Goal: Task Accomplishment & Management: Use online tool/utility

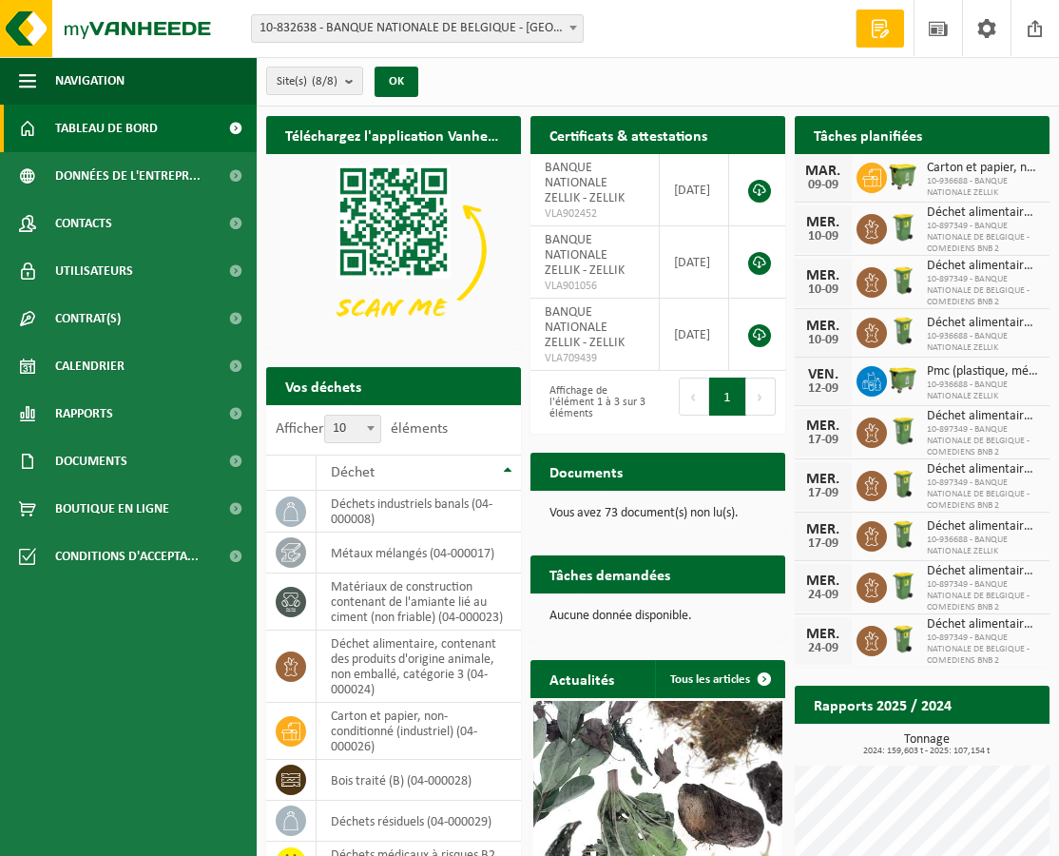
click at [97, 359] on span "Calendrier" at bounding box center [89, 366] width 69 height 48
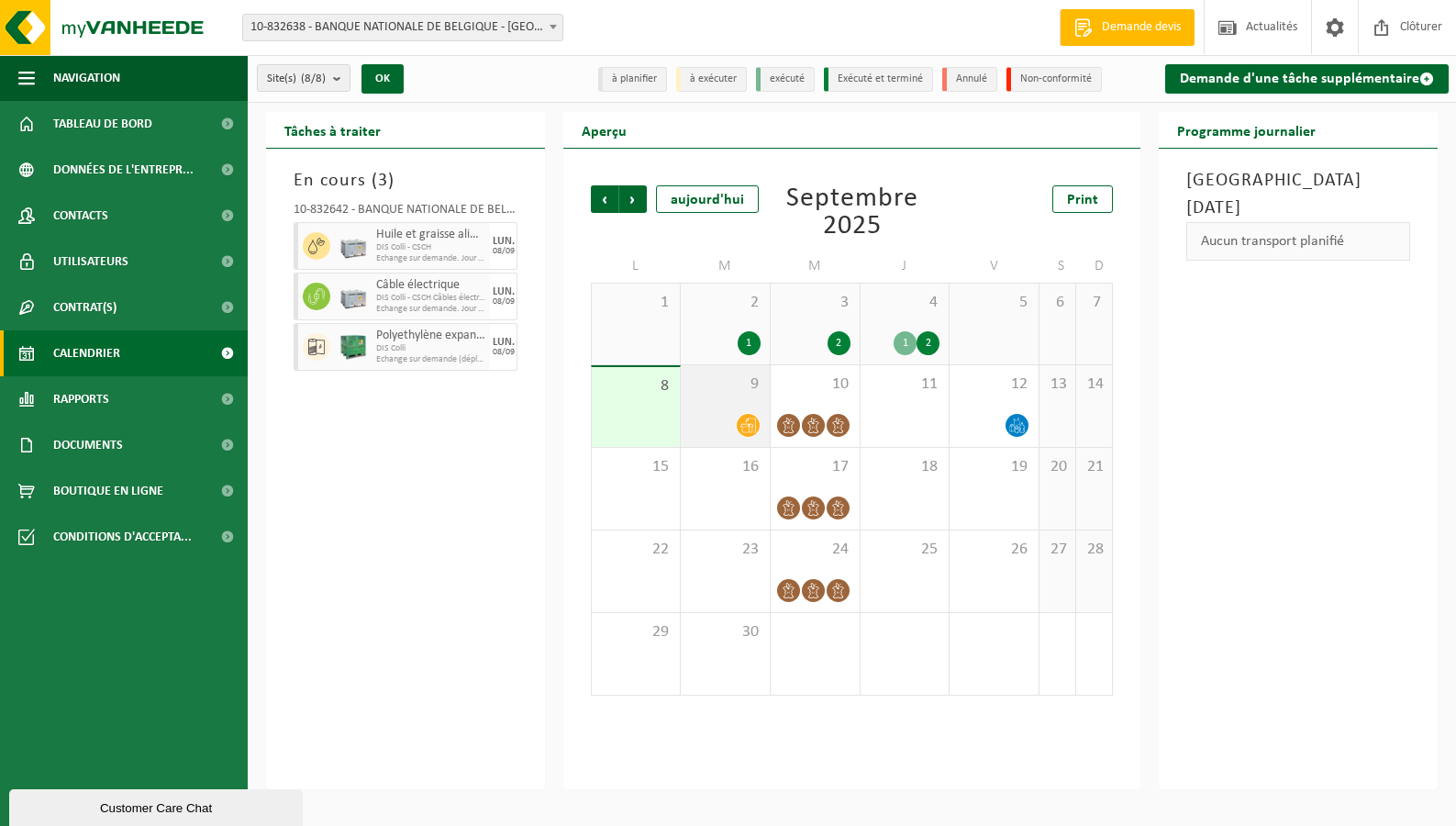
click at [745, 394] on div "9" at bounding box center [725, 405] width 89 height 82
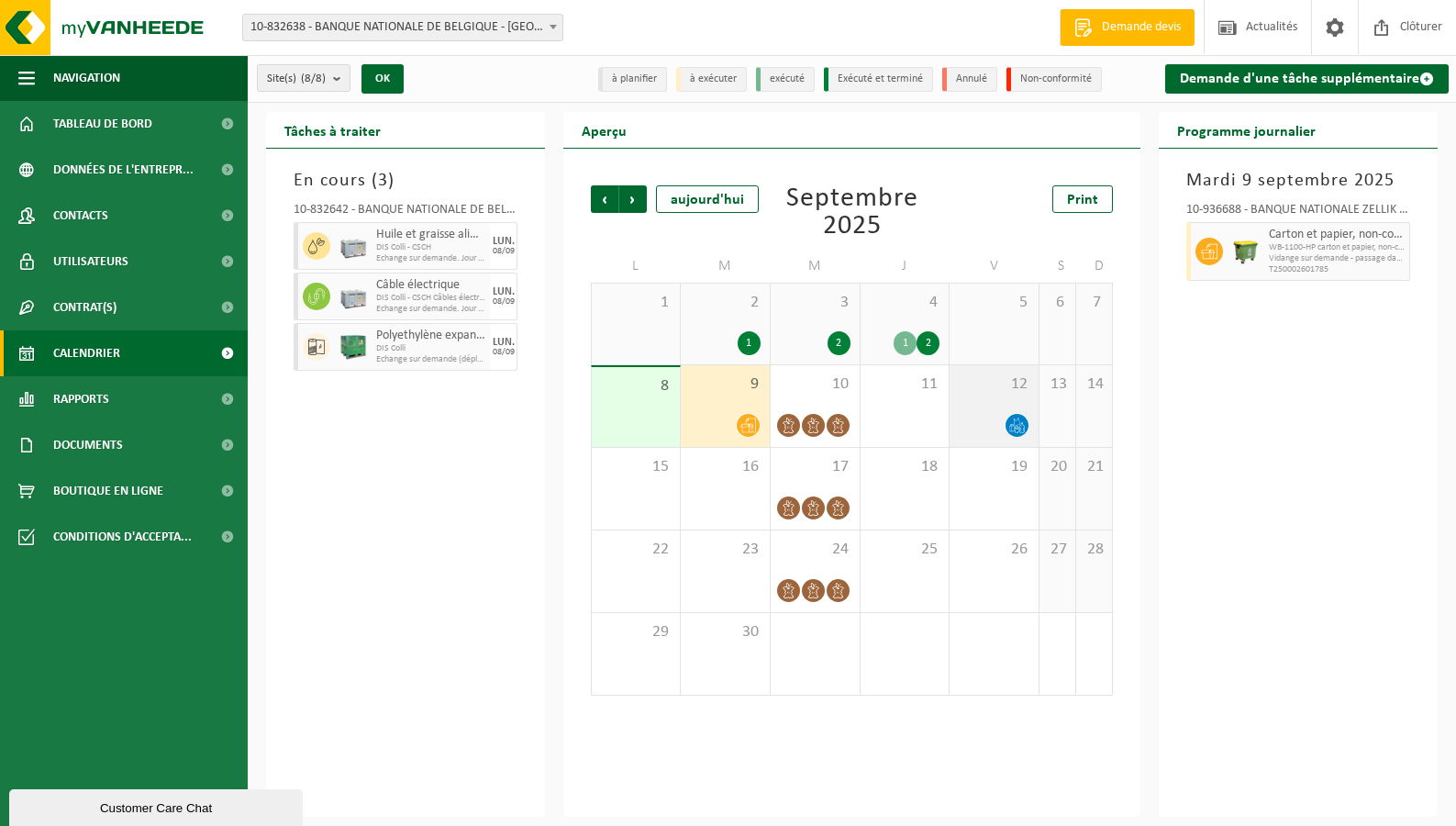
click at [994, 396] on div "12" at bounding box center [994, 405] width 89 height 82
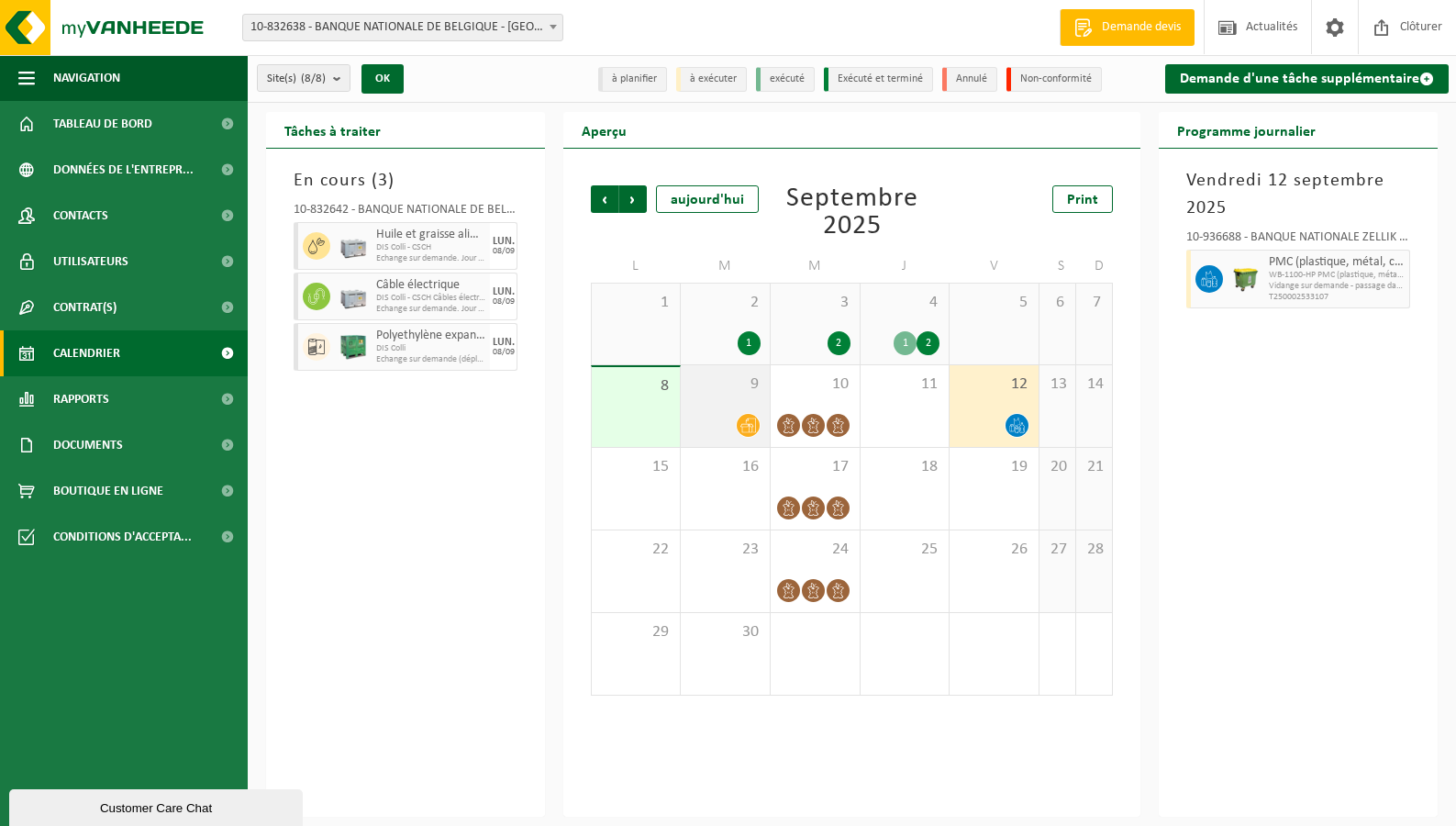
click at [736, 389] on span "9" at bounding box center [725, 384] width 70 height 20
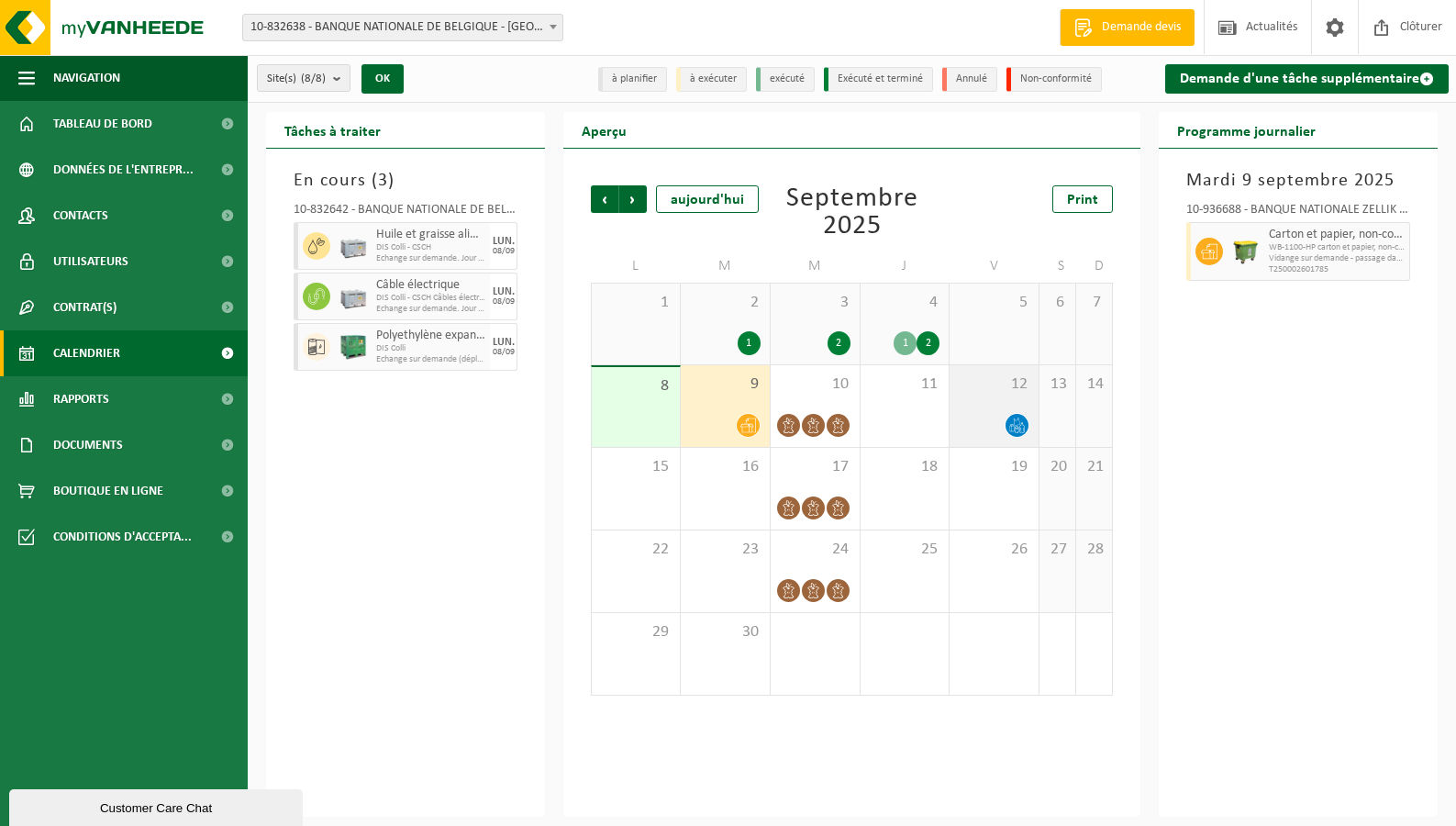
click at [1003, 378] on span "12" at bounding box center [994, 384] width 70 height 20
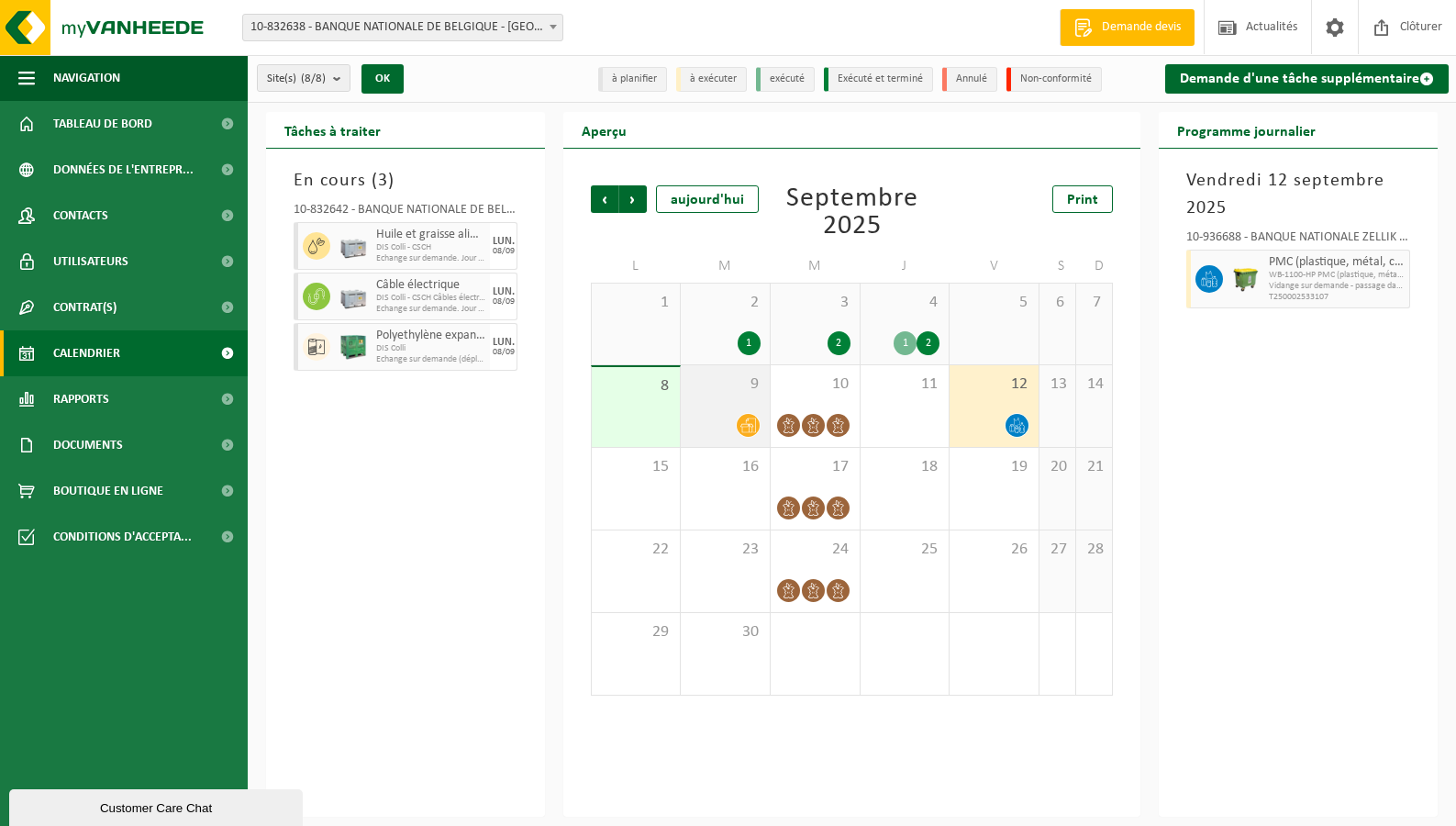
click at [745, 398] on div "9" at bounding box center [725, 405] width 89 height 82
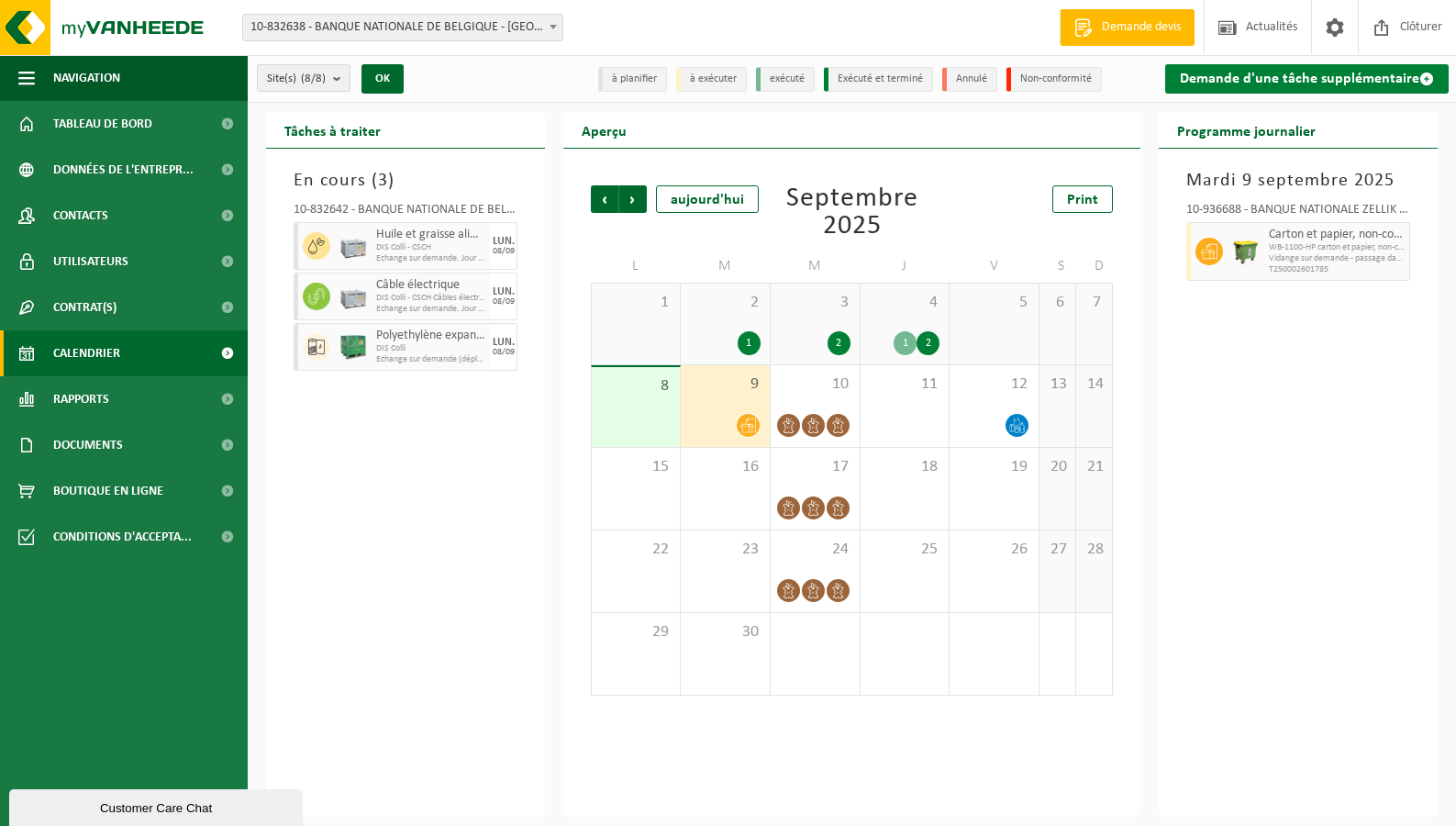
click at [1034, 88] on link "Demande d'une tâche supplémentaire" at bounding box center [1306, 79] width 284 height 29
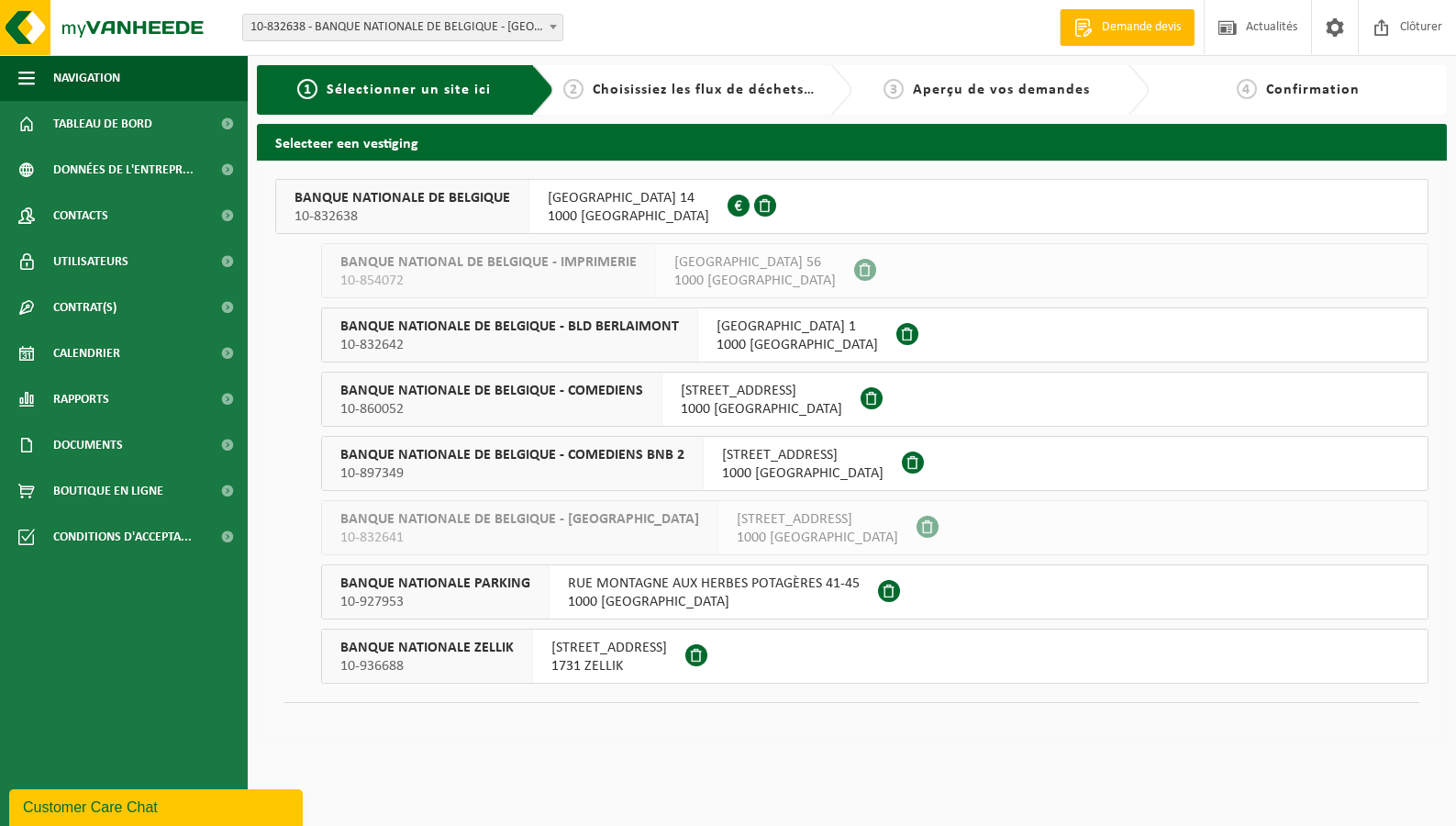
click at [552, 273] on span "10-854072" at bounding box center [488, 280] width 296 height 18
click at [524, 329] on span "BANQUE NATIONALE DE BELGIQUE - BLD BERLAIMONT" at bounding box center [509, 326] width 339 height 18
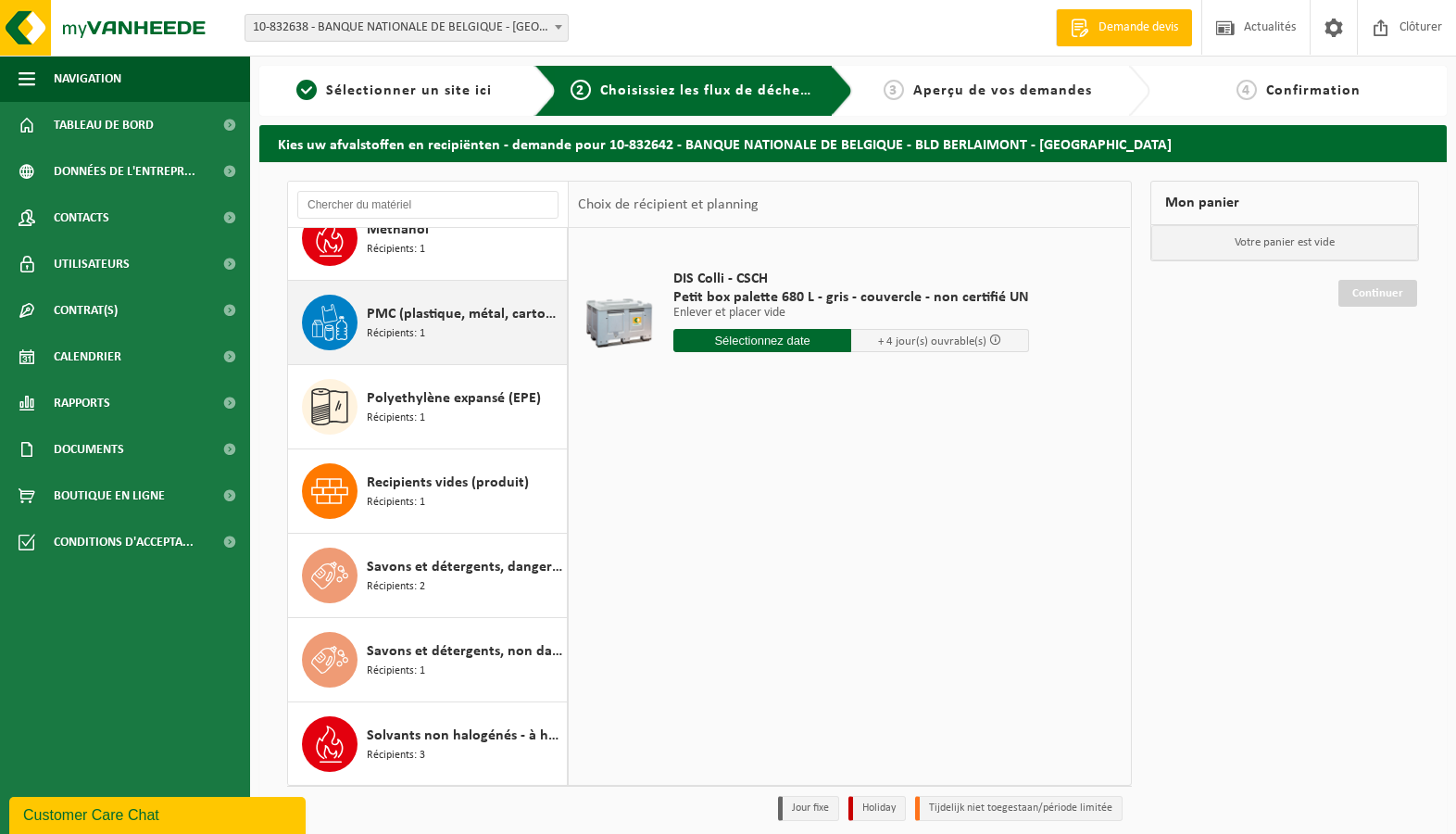
click at [442, 317] on span "PMC (plastique, métal, carton boisson) (industriel)" at bounding box center [465, 314] width 196 height 22
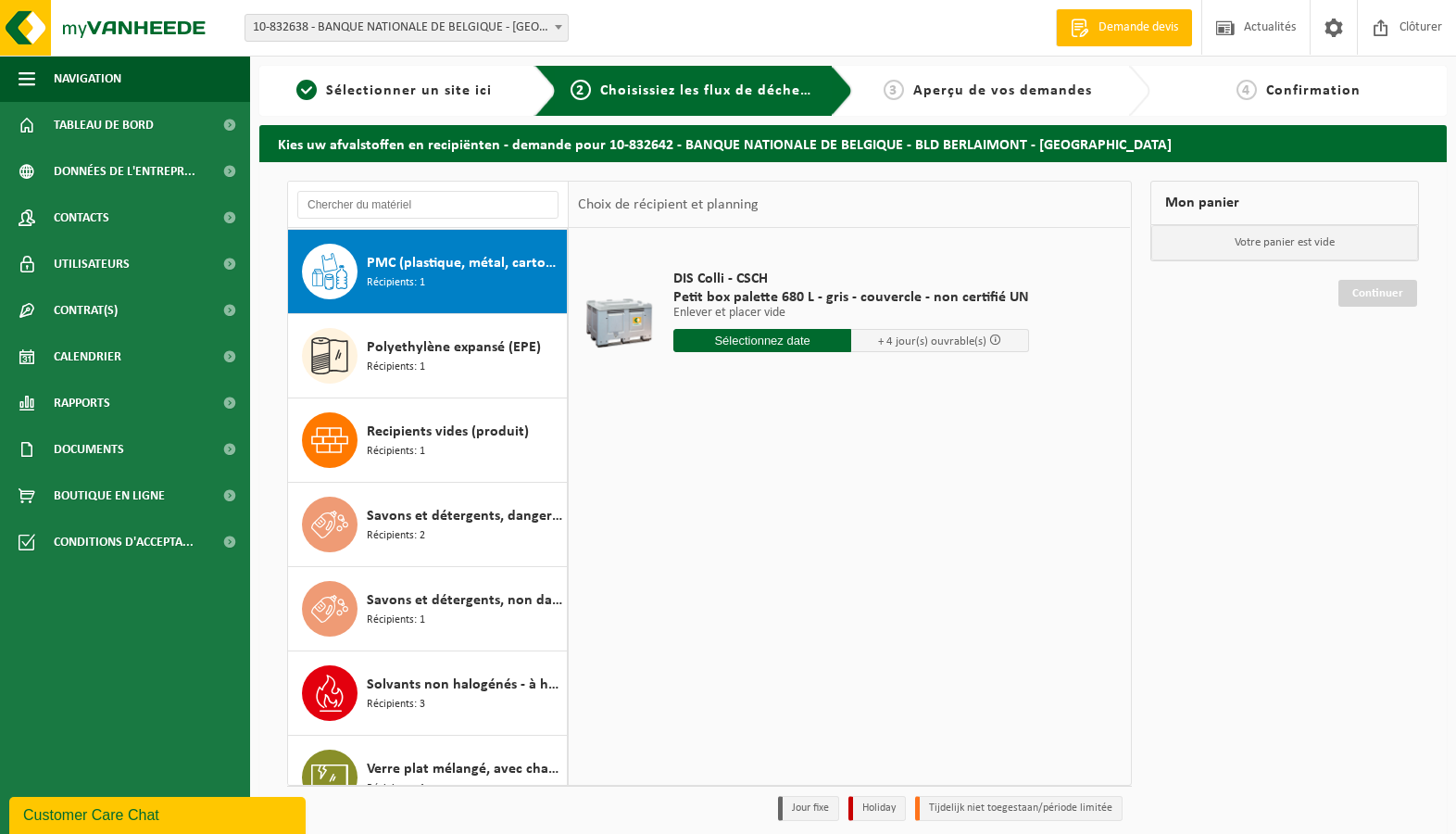
scroll to position [2276, 0]
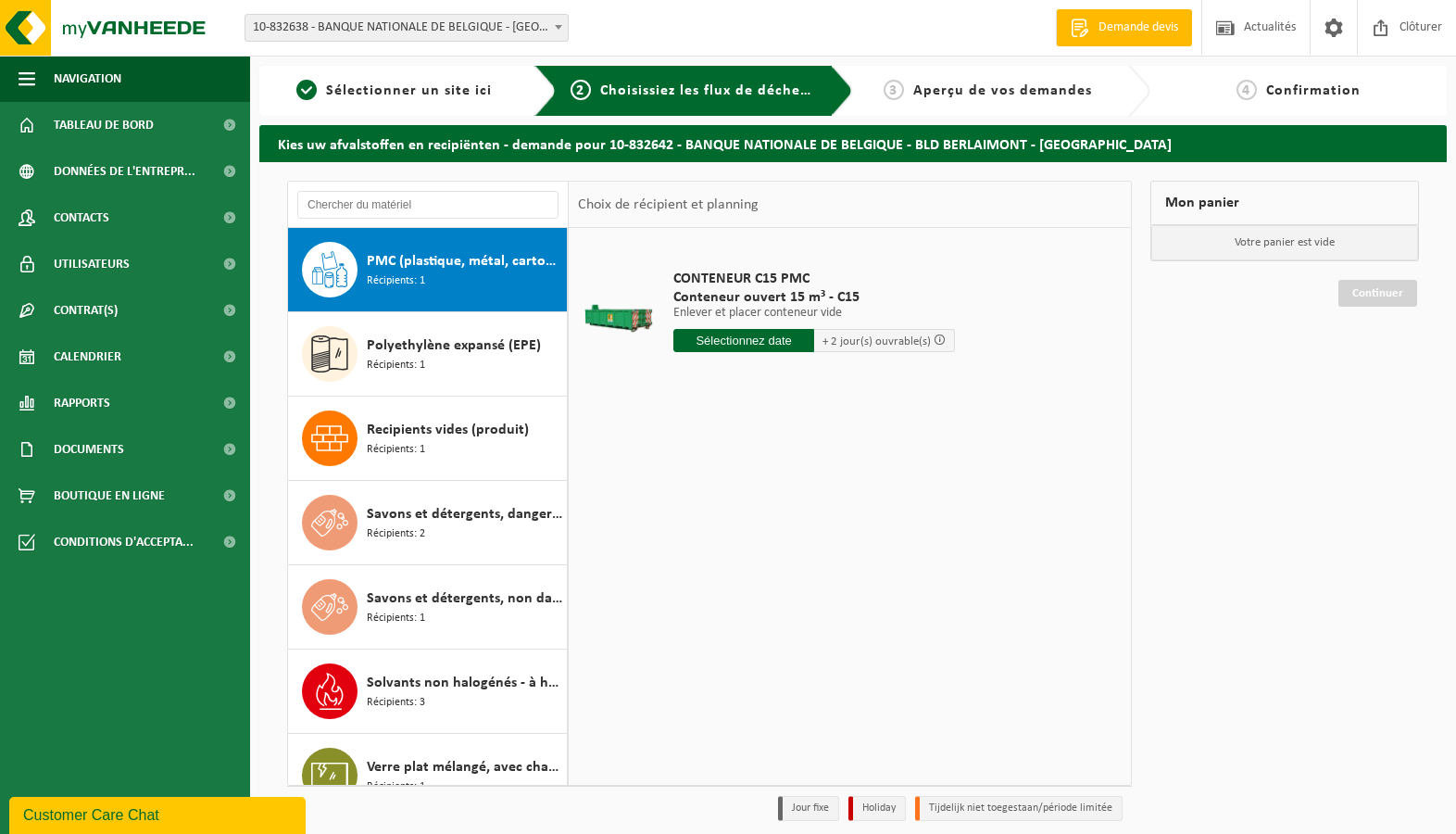
click at [725, 349] on input "text" at bounding box center [743, 341] width 141 height 23
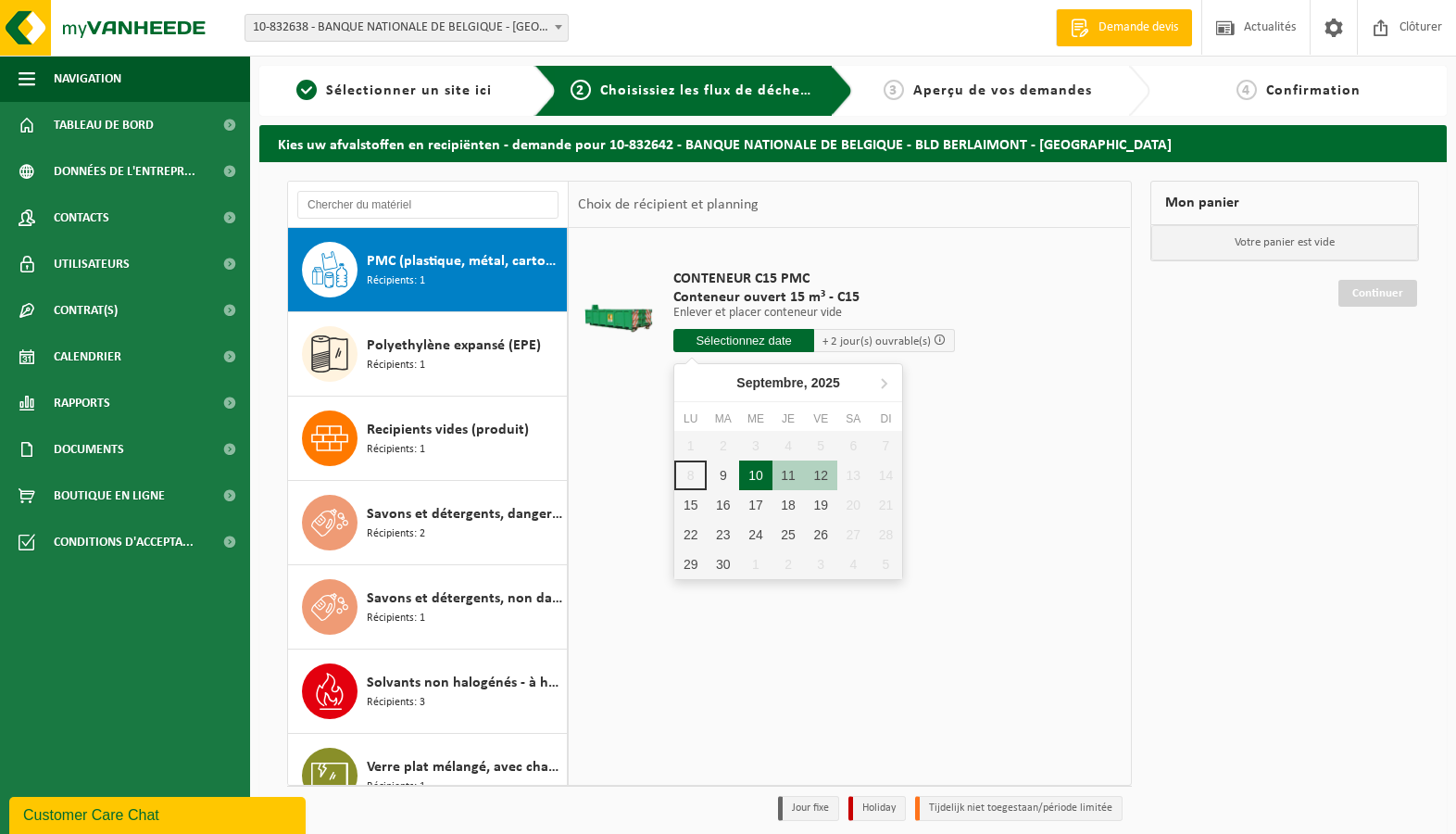
click at [754, 478] on div "10" at bounding box center [755, 475] width 32 height 29
type input "à partir de 2025-09-10"
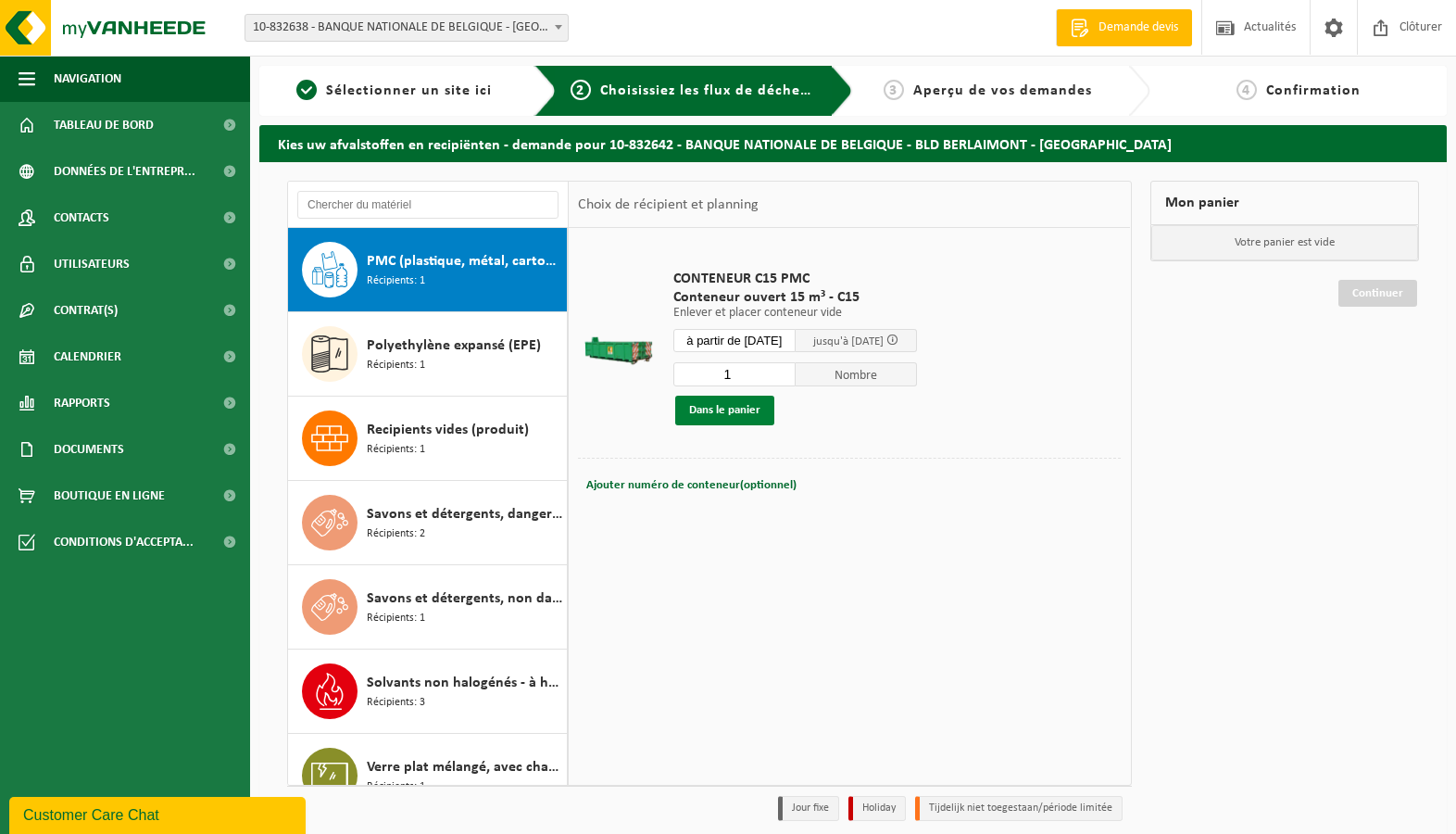
click at [727, 416] on button "Dans le panier" at bounding box center [725, 410] width 99 height 29
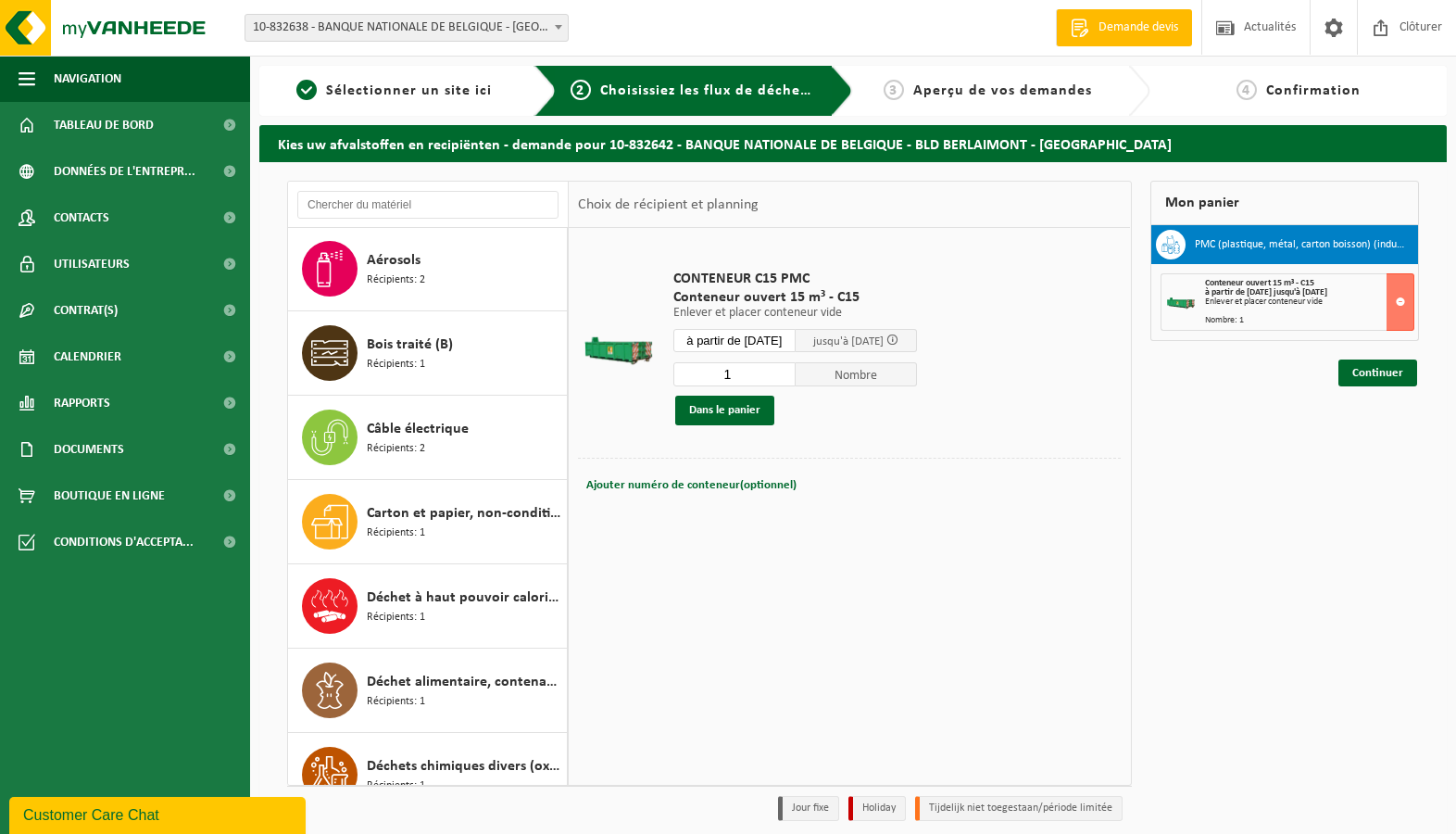
scroll to position [0, 0]
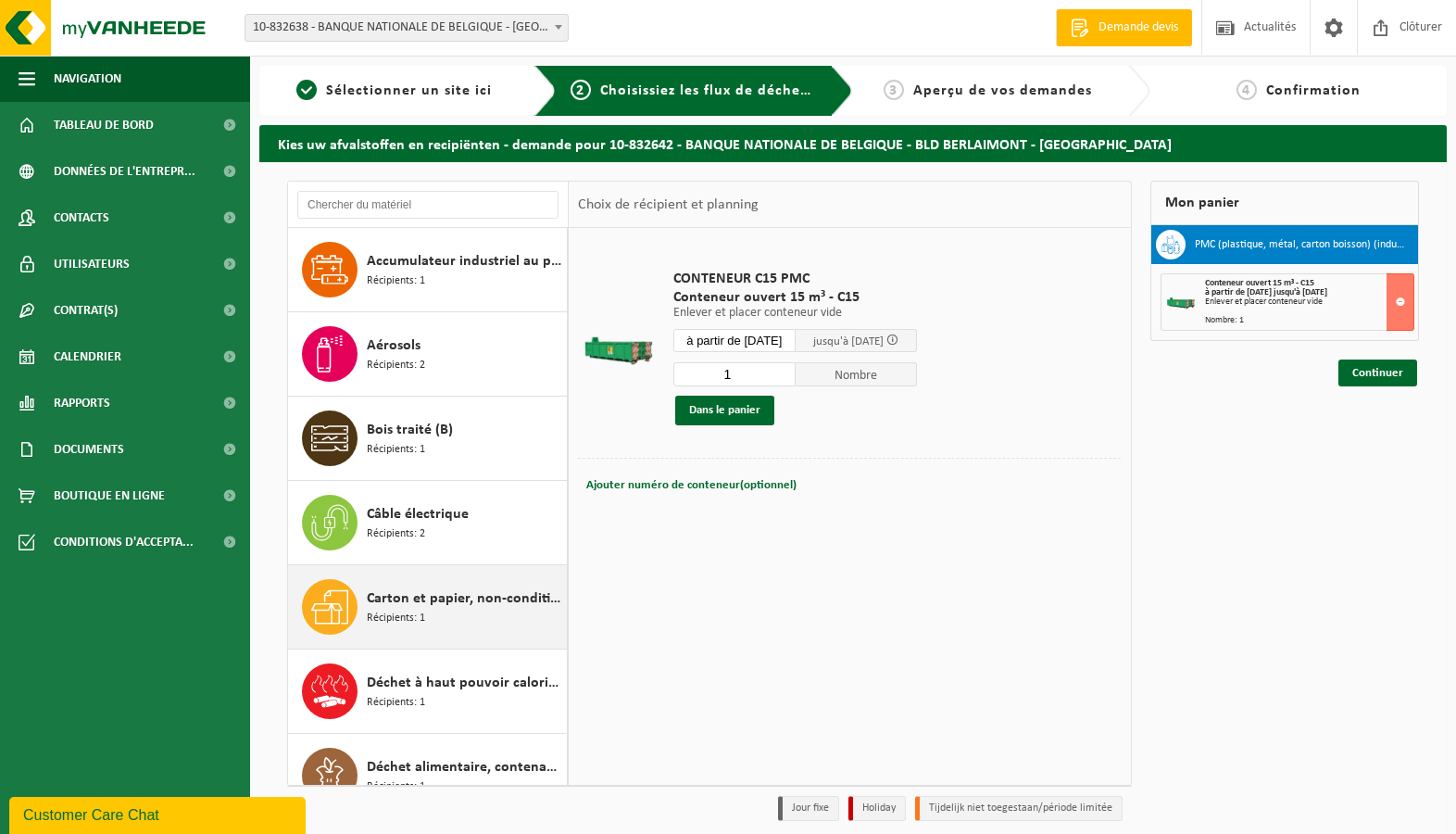
click at [447, 599] on span "Carton et papier, non-conditionné (industriel)" at bounding box center [465, 598] width 196 height 22
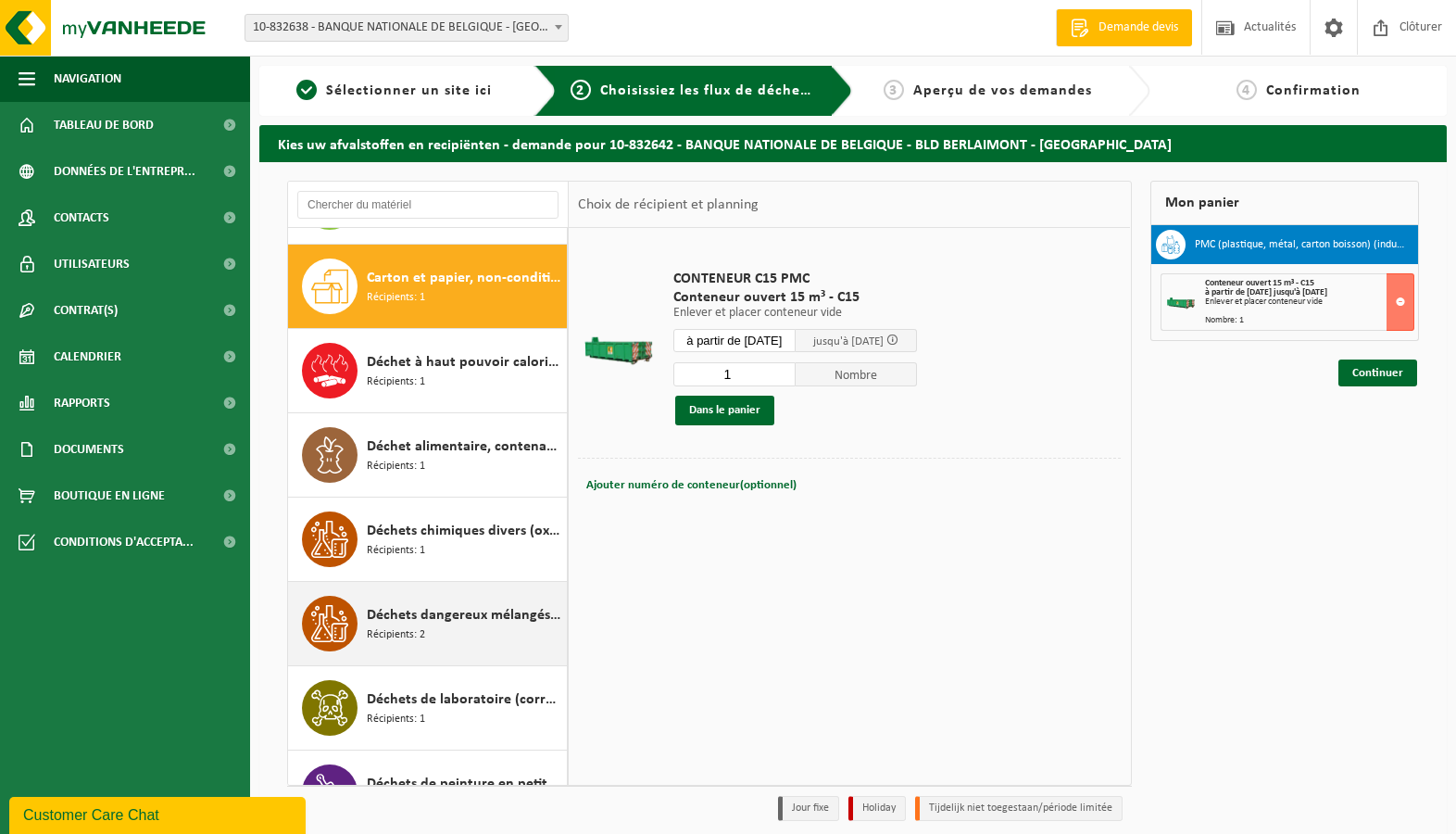
scroll to position [337, 0]
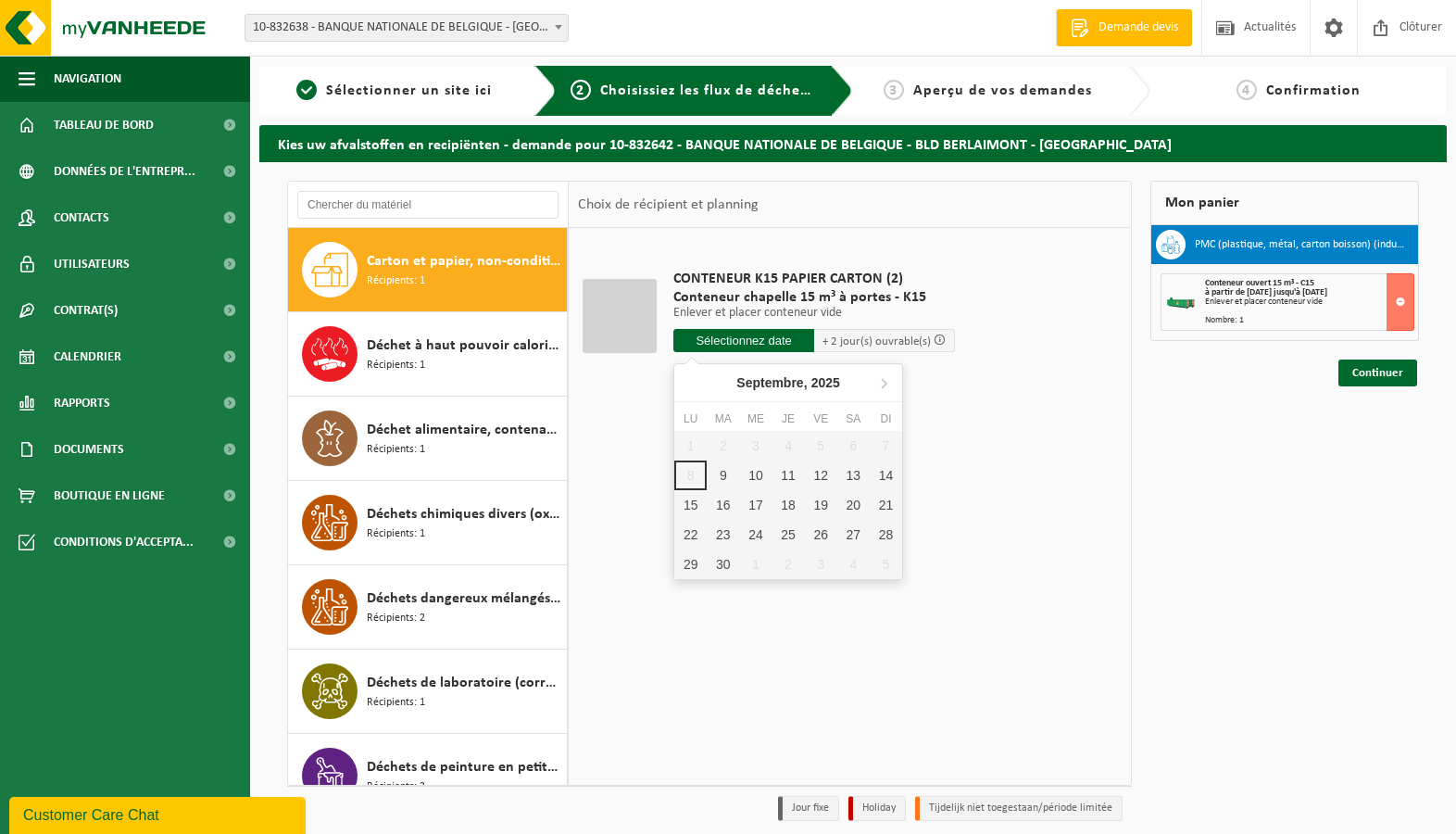
click at [728, 343] on input "text" at bounding box center [743, 341] width 141 height 23
click at [752, 480] on div "10" at bounding box center [755, 475] width 32 height 29
type input "à partir de 2025-09-10"
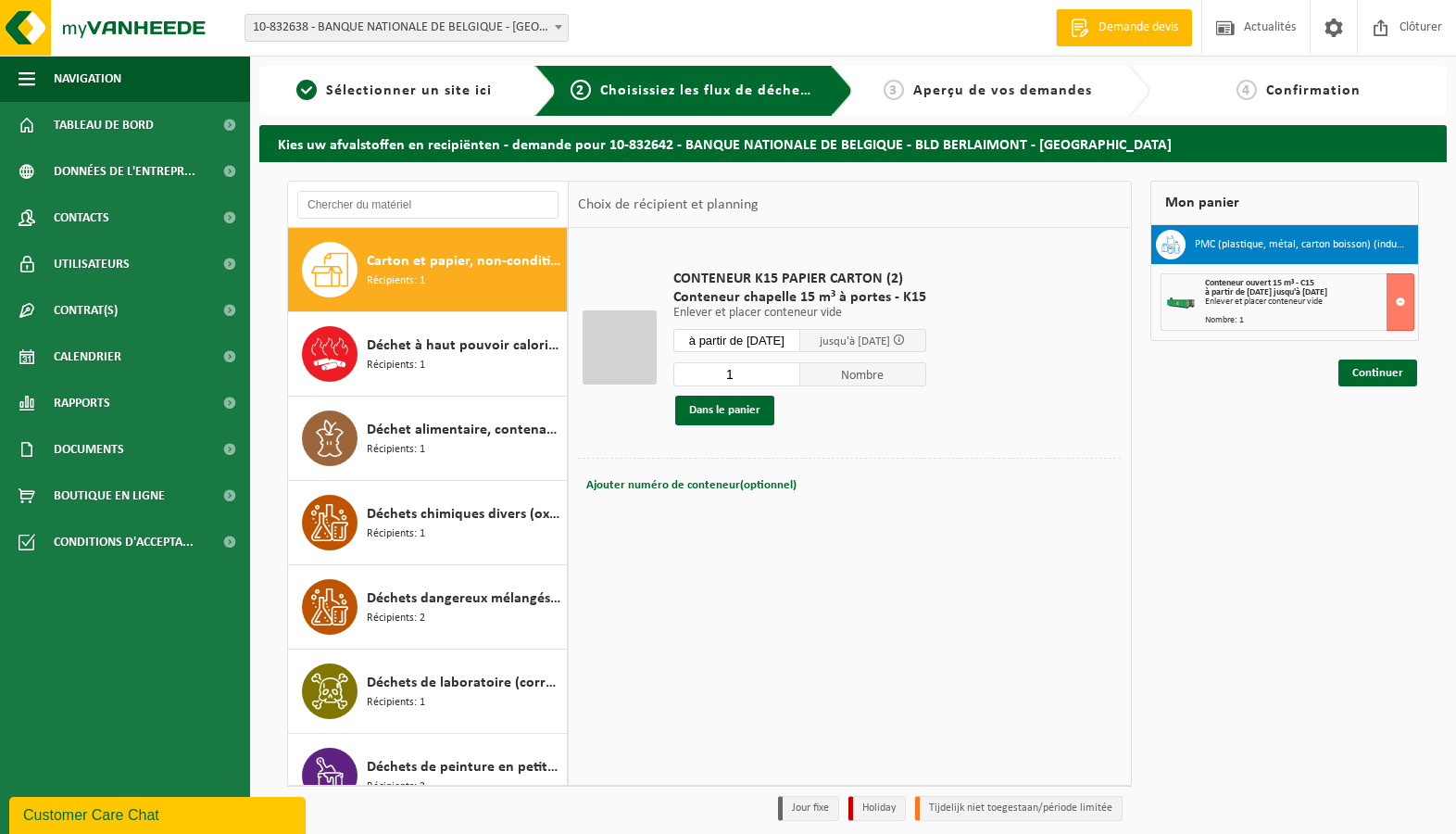
type input "1"
click at [794, 376] on input "1" at bounding box center [736, 374] width 127 height 24
click at [738, 416] on button "Dans le panier" at bounding box center [725, 410] width 99 height 29
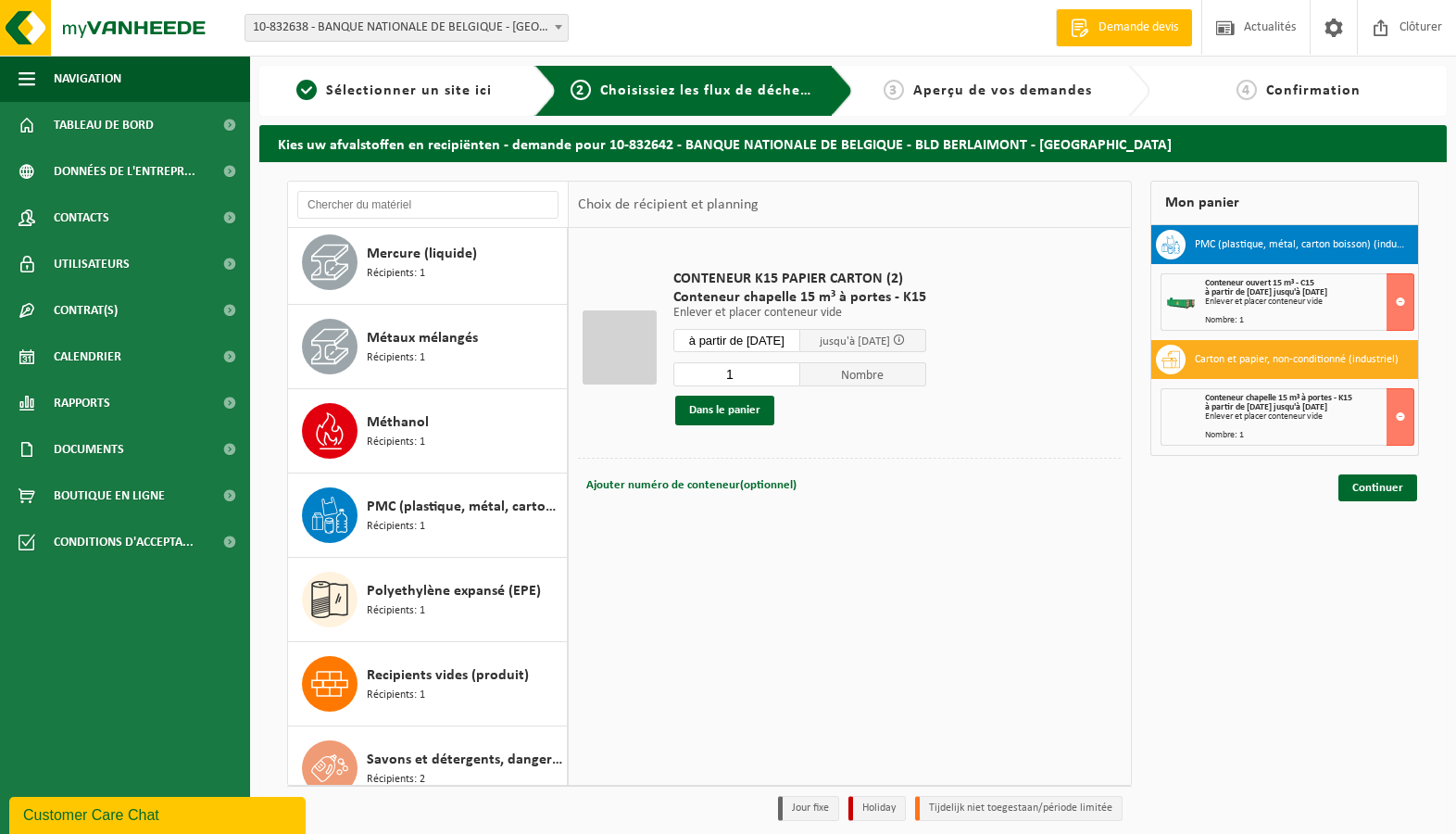
scroll to position [2308, 0]
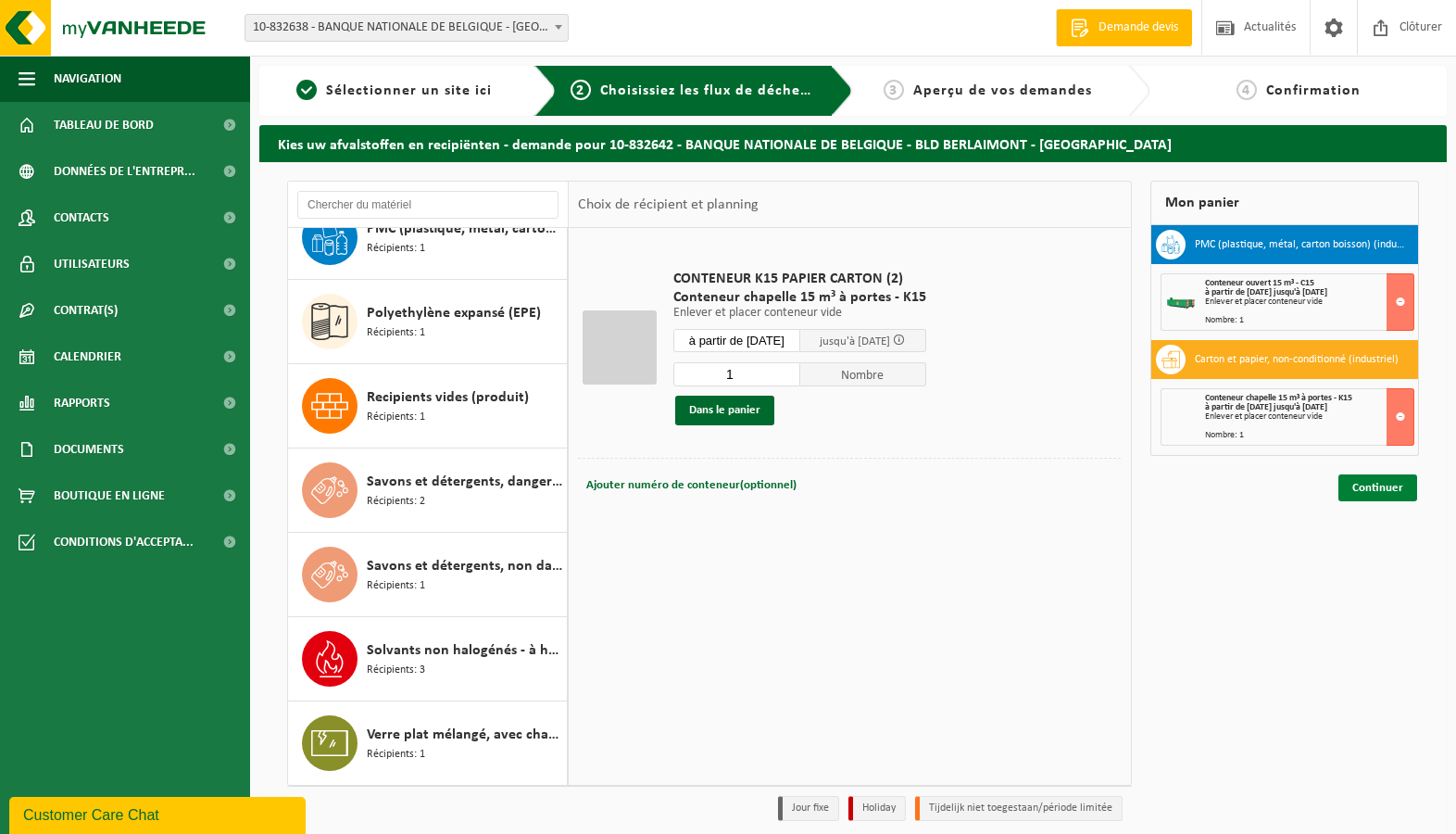
click at [1372, 493] on link "Continuer" at bounding box center [1377, 488] width 79 height 27
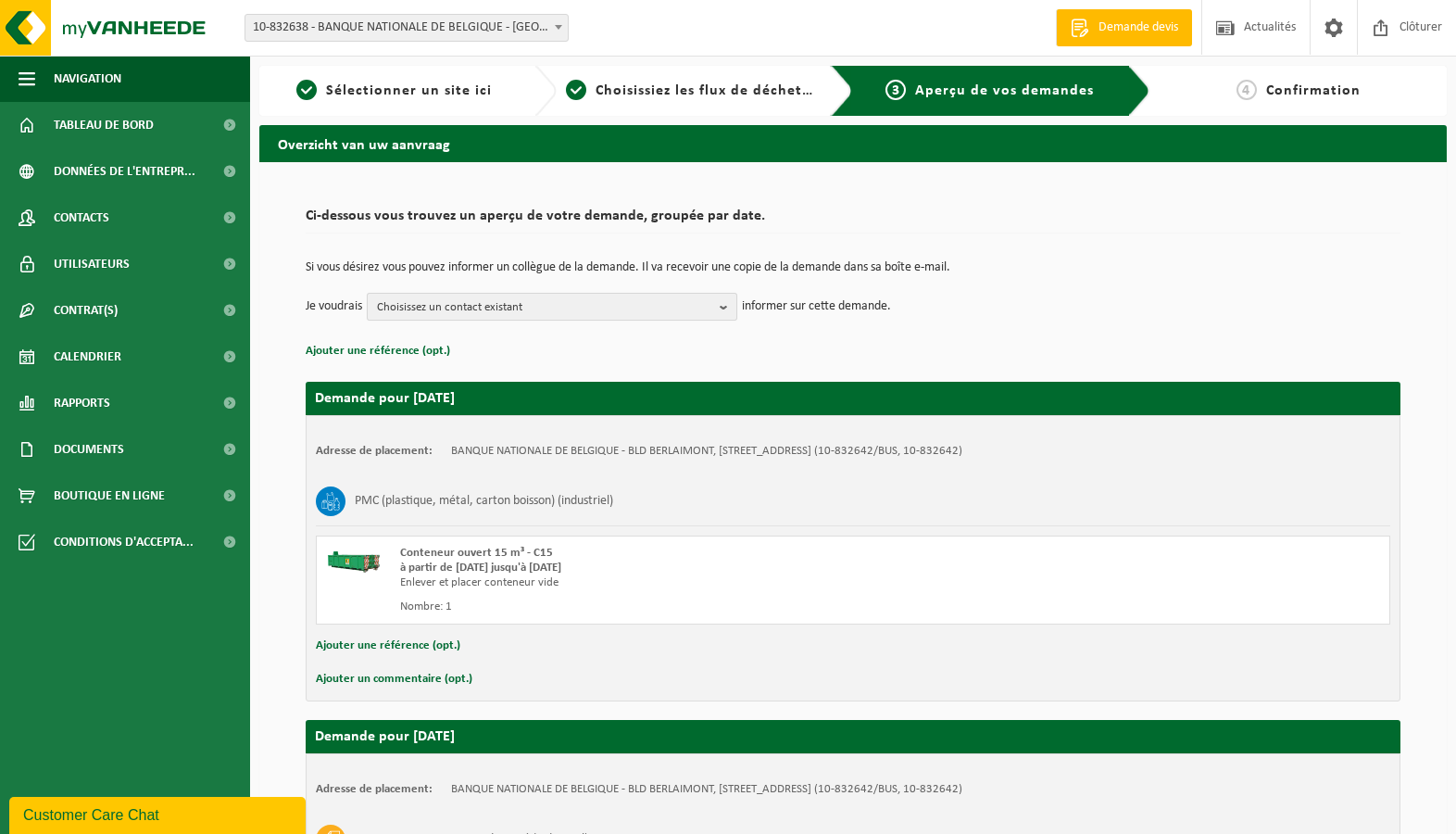
click at [638, 292] on tbody "Si vous désirez vous pouvez informer un collègue de la demande. Il va recevoir …" at bounding box center [853, 290] width 1095 height 59
click at [637, 300] on span "Choisissez un contact existant" at bounding box center [544, 307] width 335 height 28
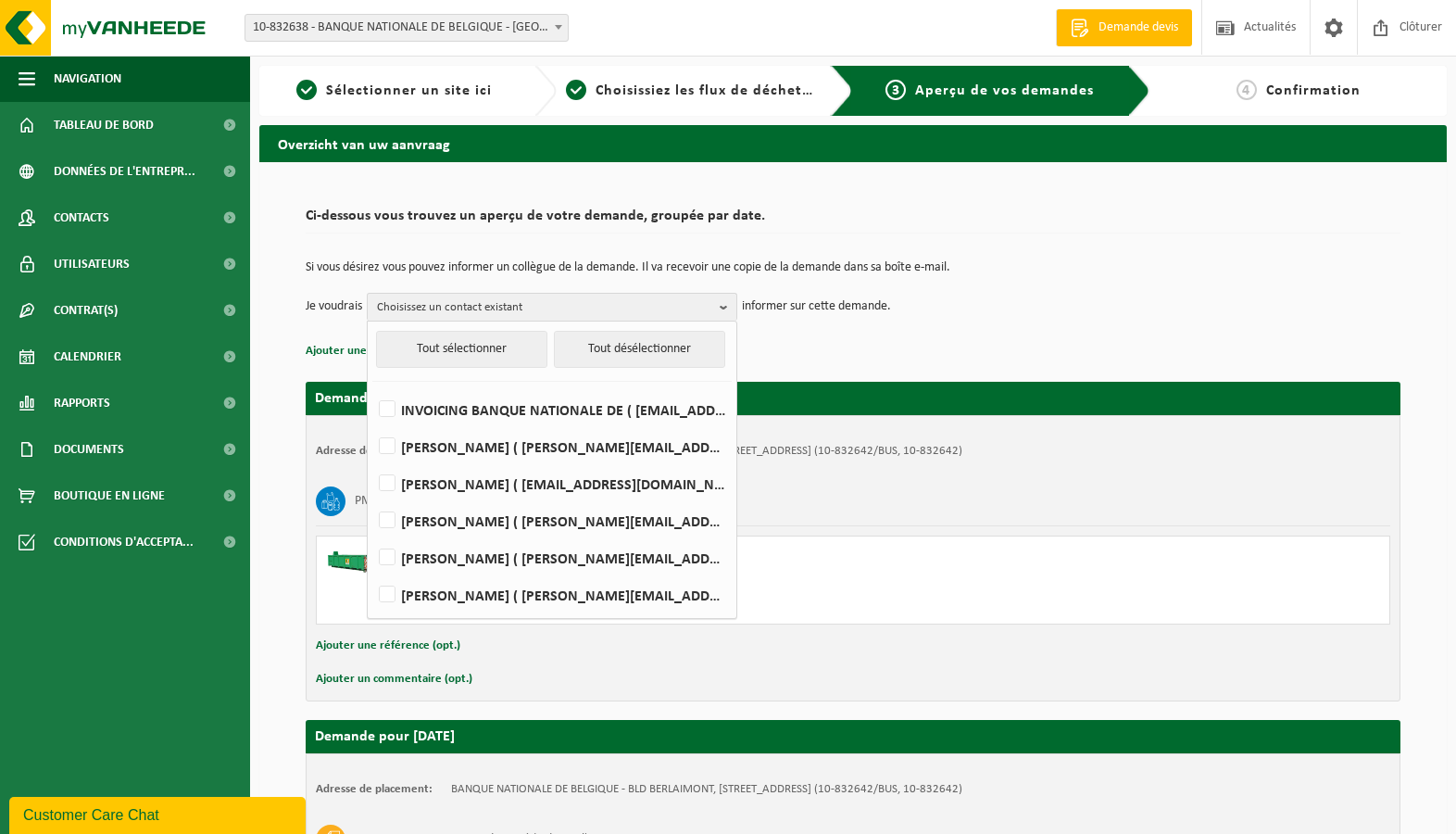
click at [858, 519] on div "PMC (plastique, métal, carton boisson) (industriel)" at bounding box center [852, 501] width 1074 height 48
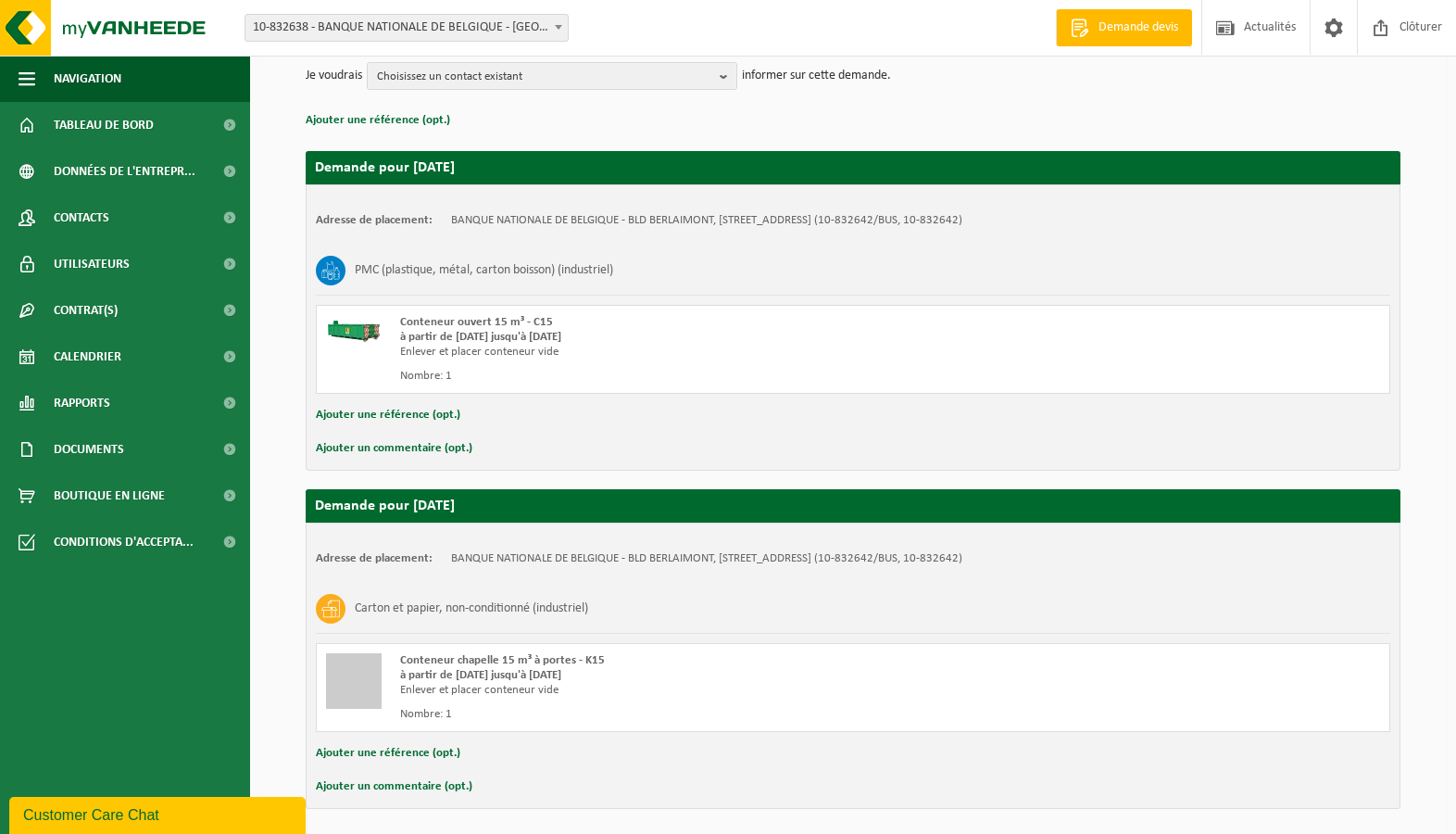
scroll to position [299, 0]
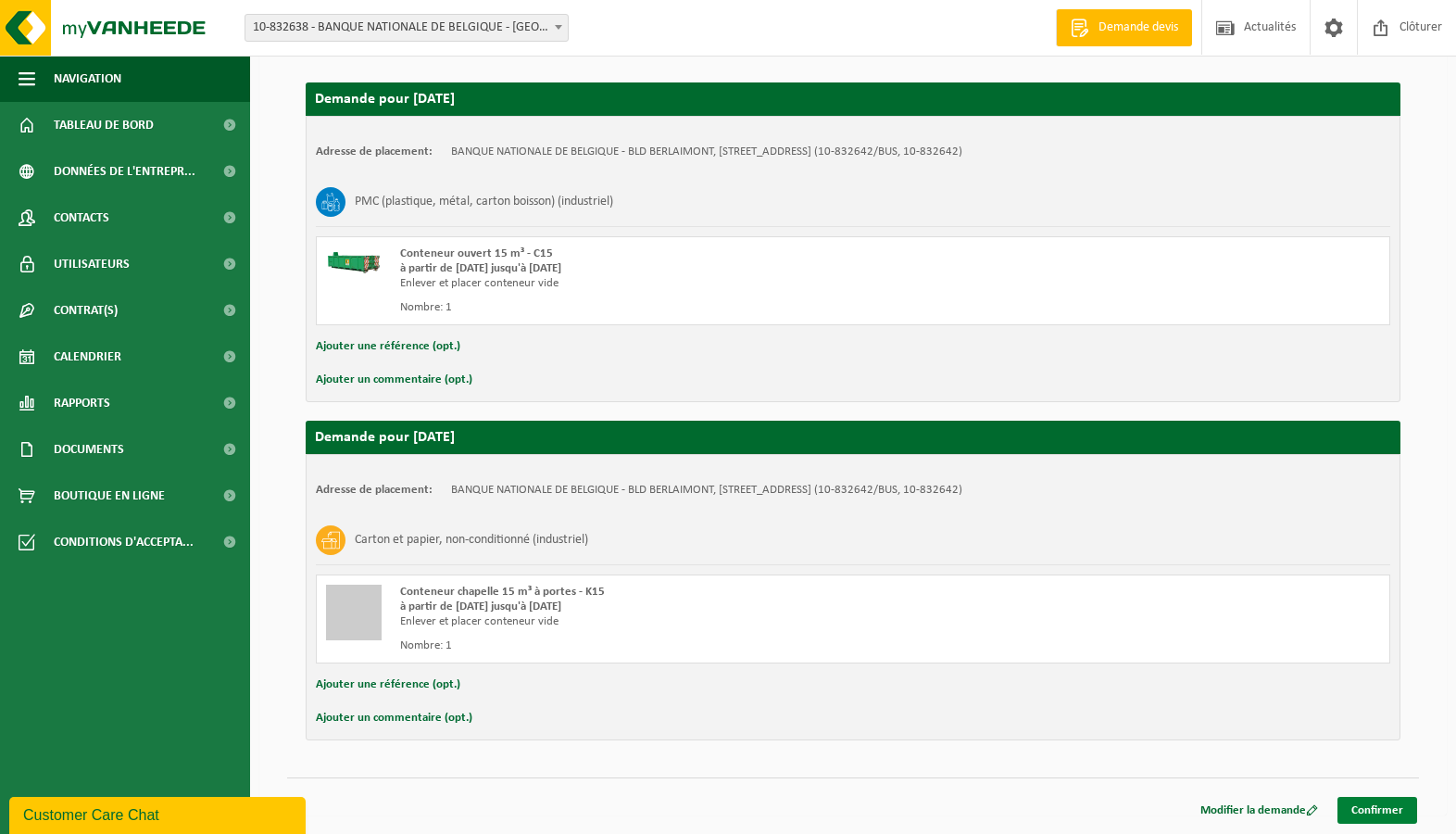
click at [1383, 808] on link "Confirmer" at bounding box center [1377, 811] width 80 height 27
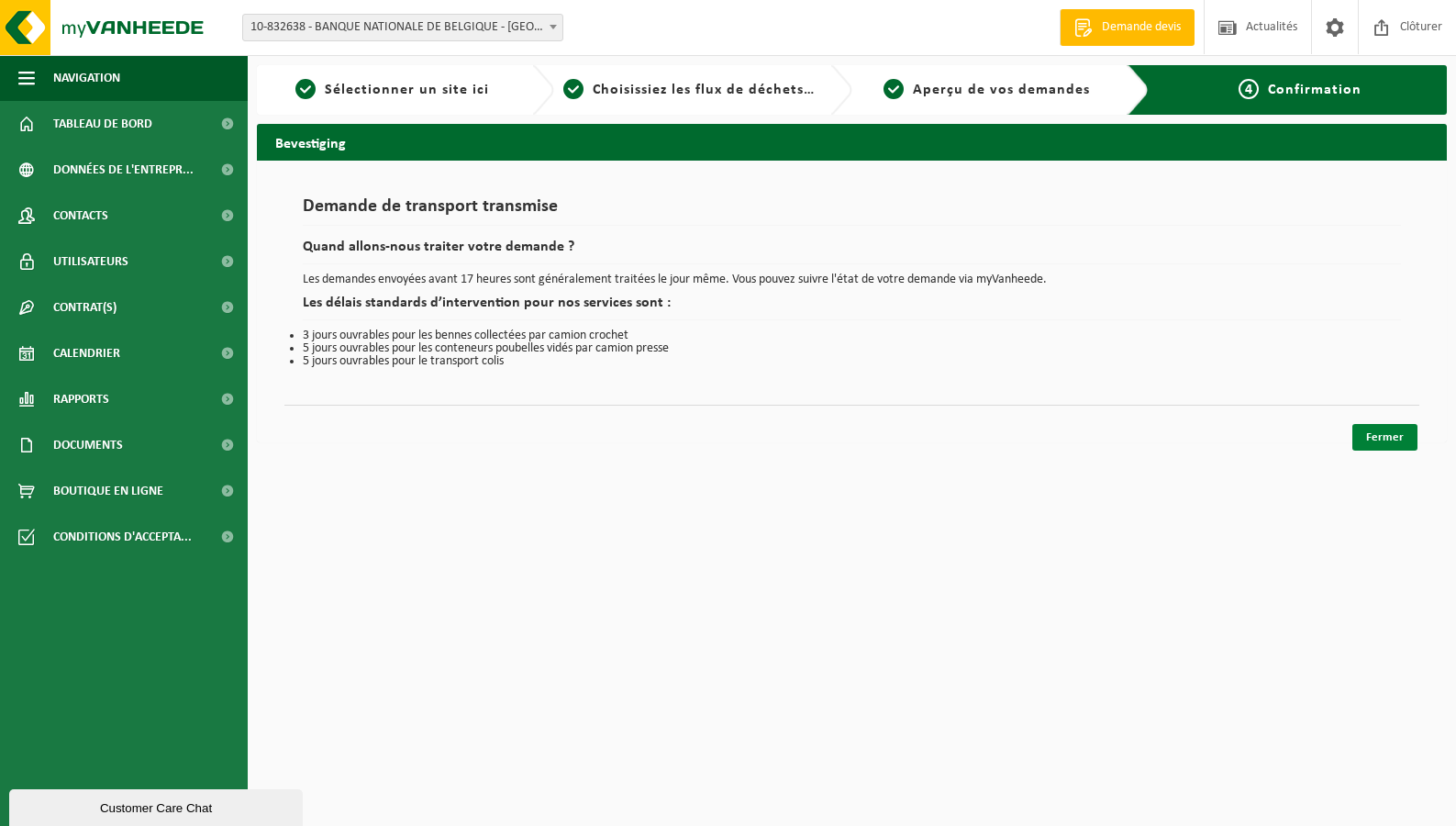
click at [1387, 430] on link "Fermer" at bounding box center [1385, 437] width 66 height 27
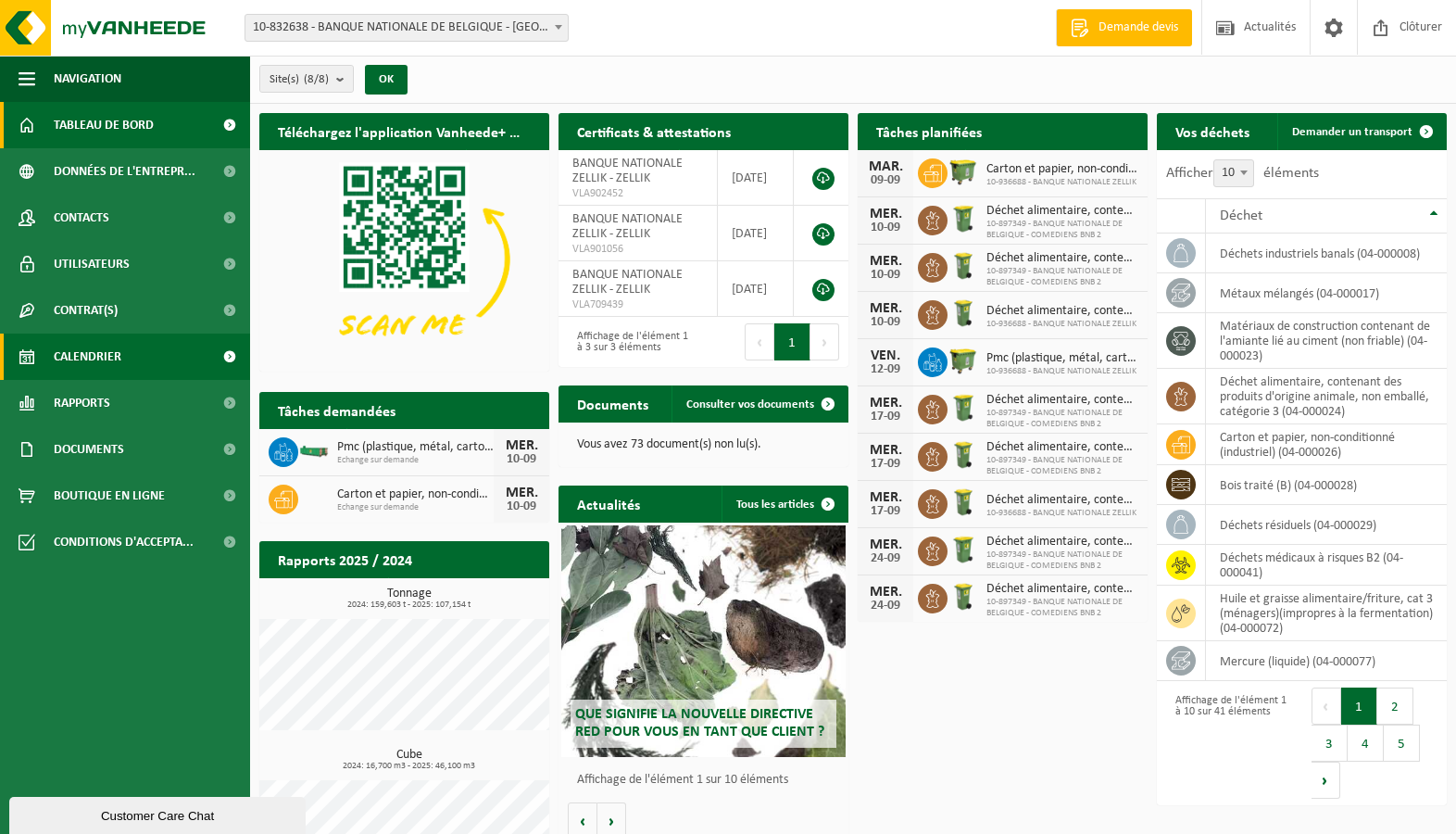
click at [91, 346] on span "Calendrier" at bounding box center [87, 357] width 67 height 47
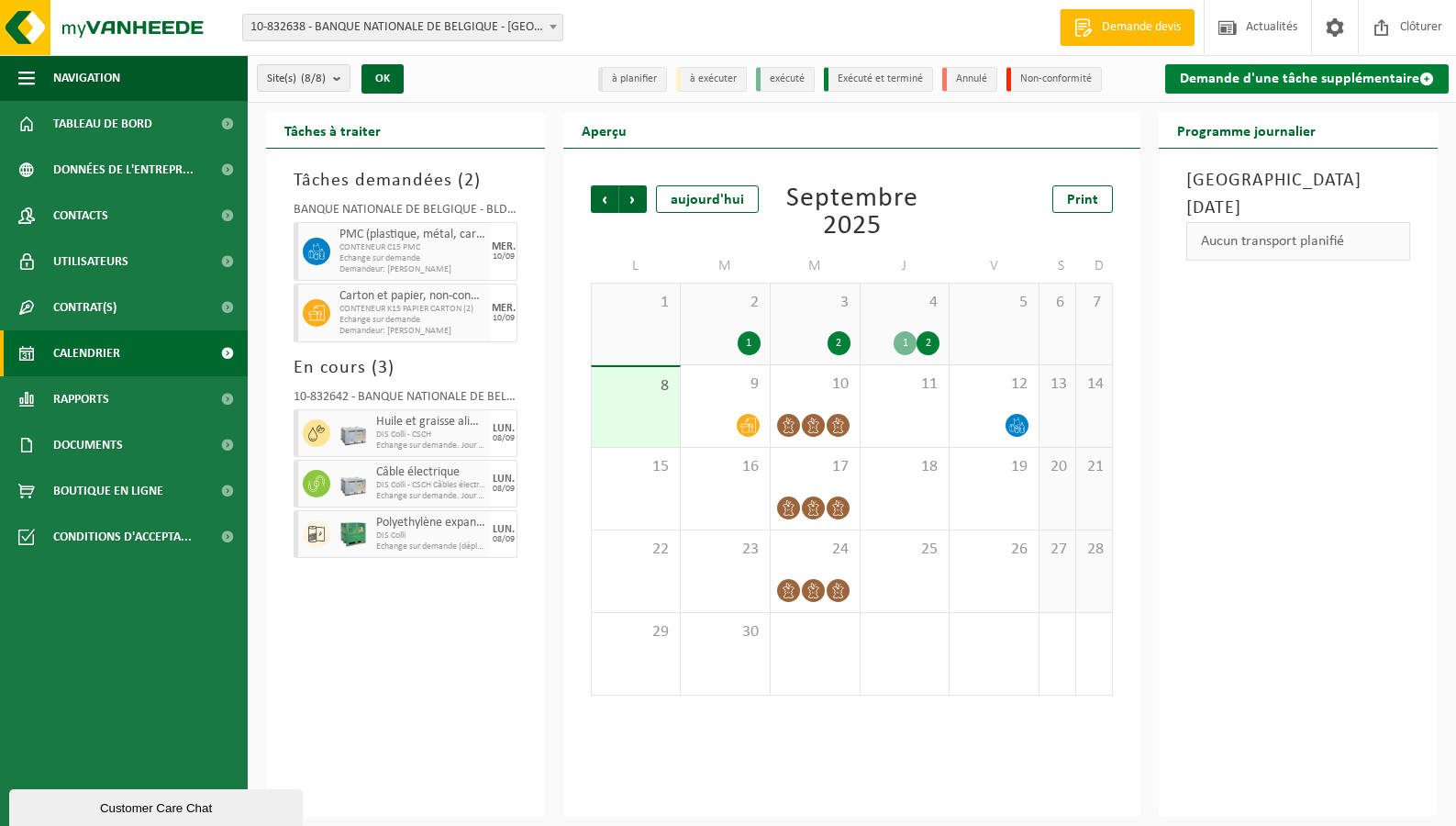
click at [1252, 74] on link "Demande d'une tâche supplémentaire" at bounding box center [1306, 79] width 284 height 29
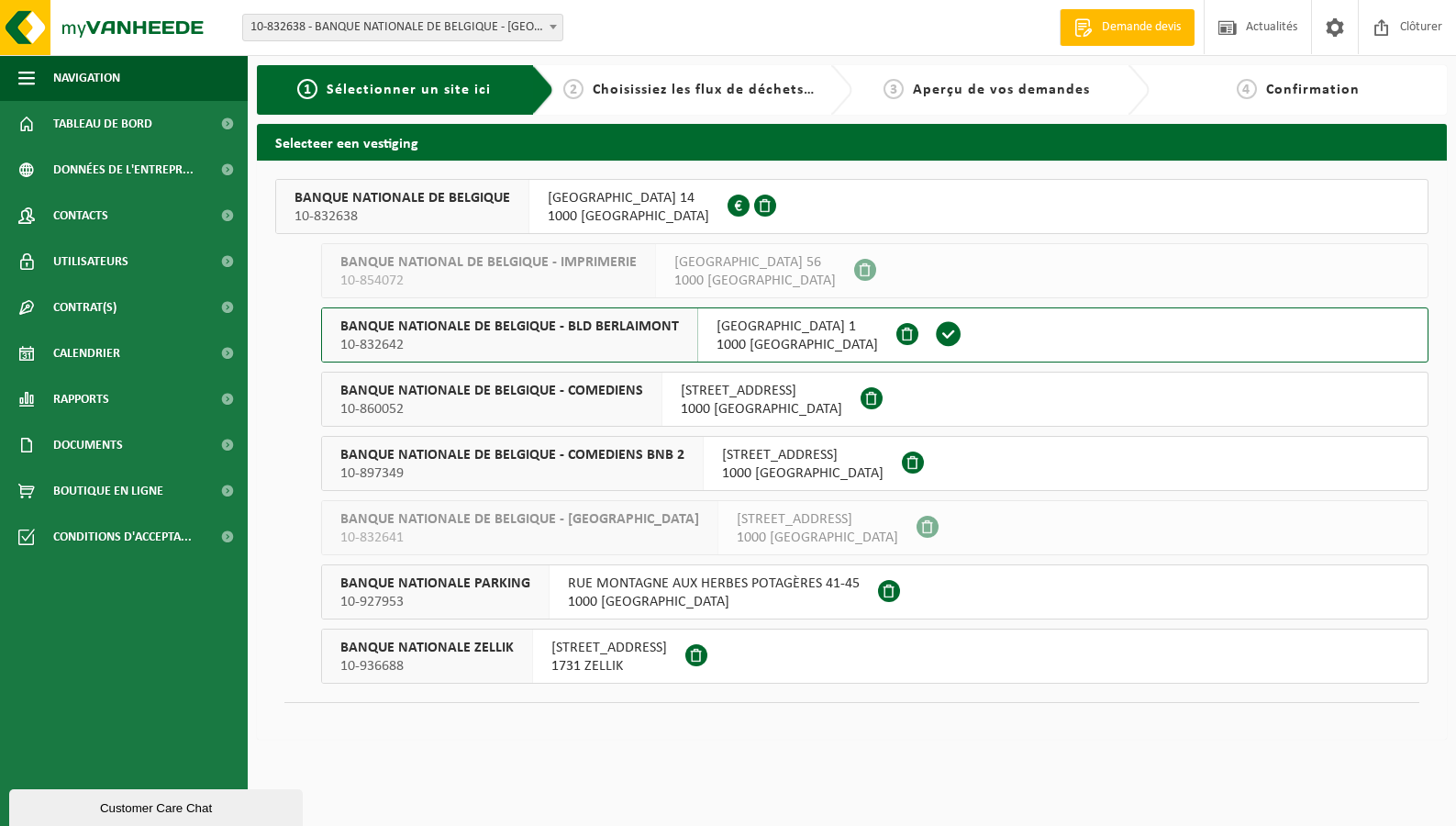
click at [463, 404] on span "10-860052" at bounding box center [492, 409] width 303 height 18
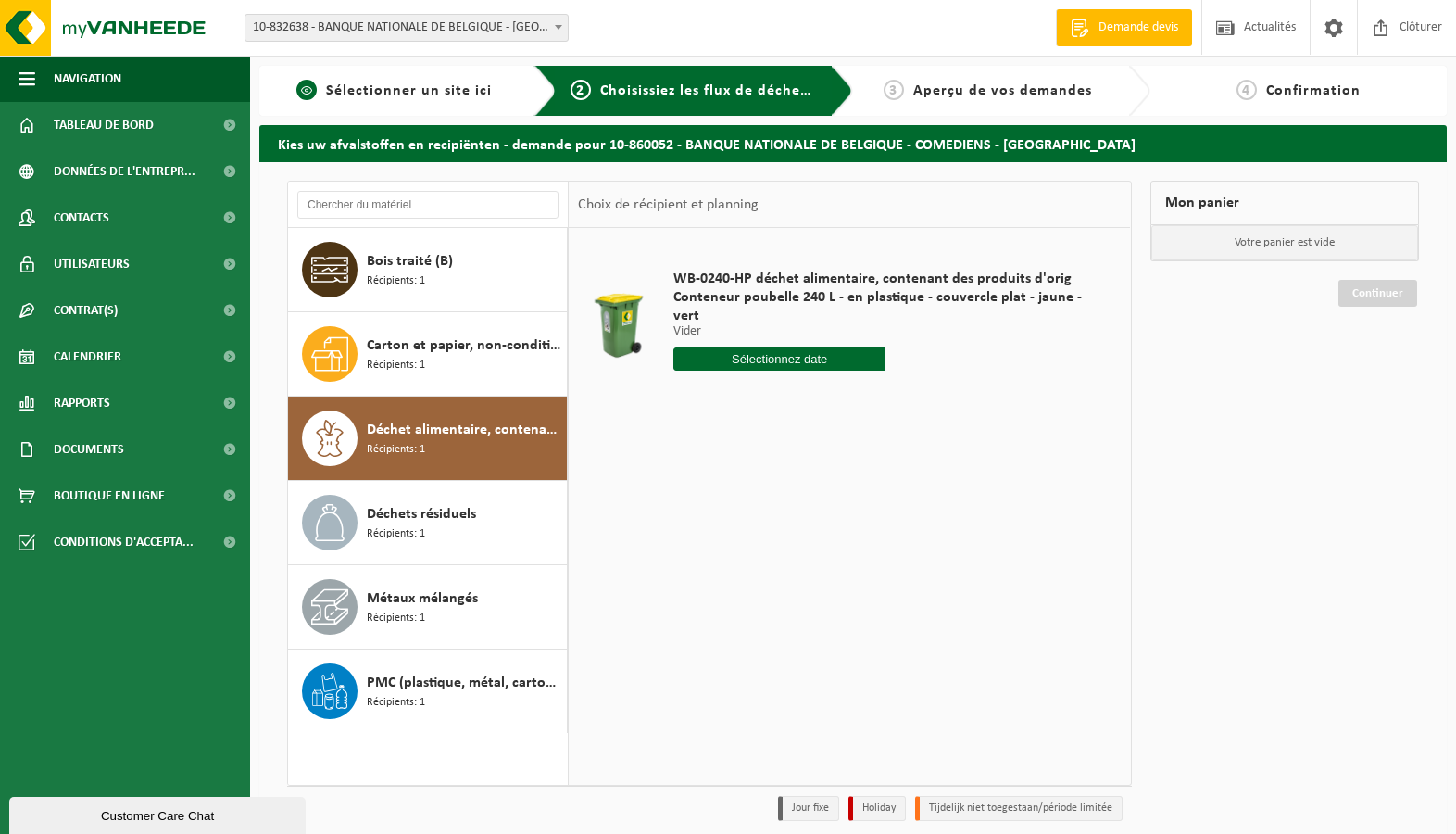
click at [407, 91] on span "Sélectionner un site ici" at bounding box center [409, 91] width 166 height 15
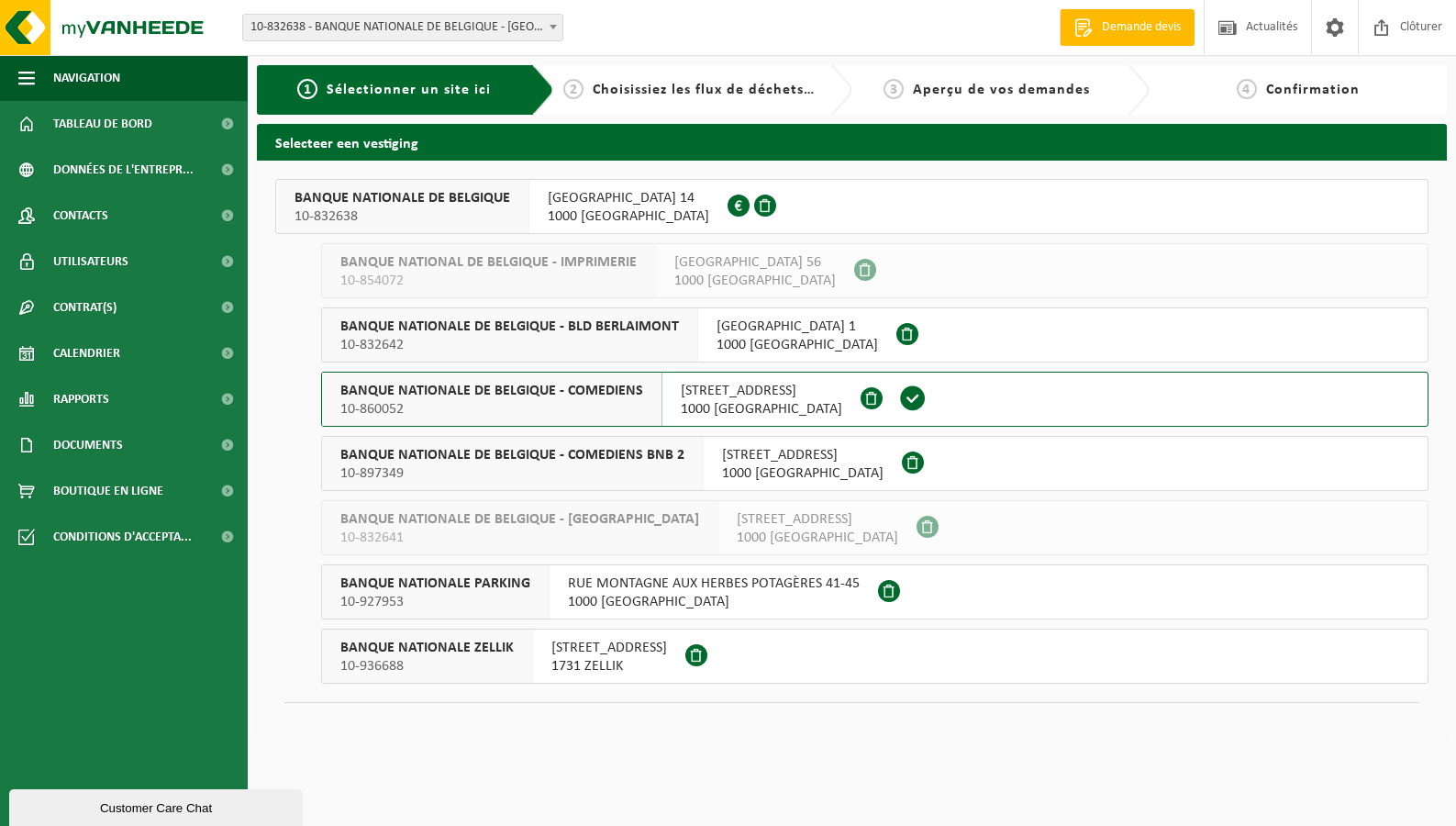
click at [508, 453] on span "BANQUE NATIONALE DE BELGIQUE - COMEDIENS BNB 2" at bounding box center [512, 454] width 344 height 18
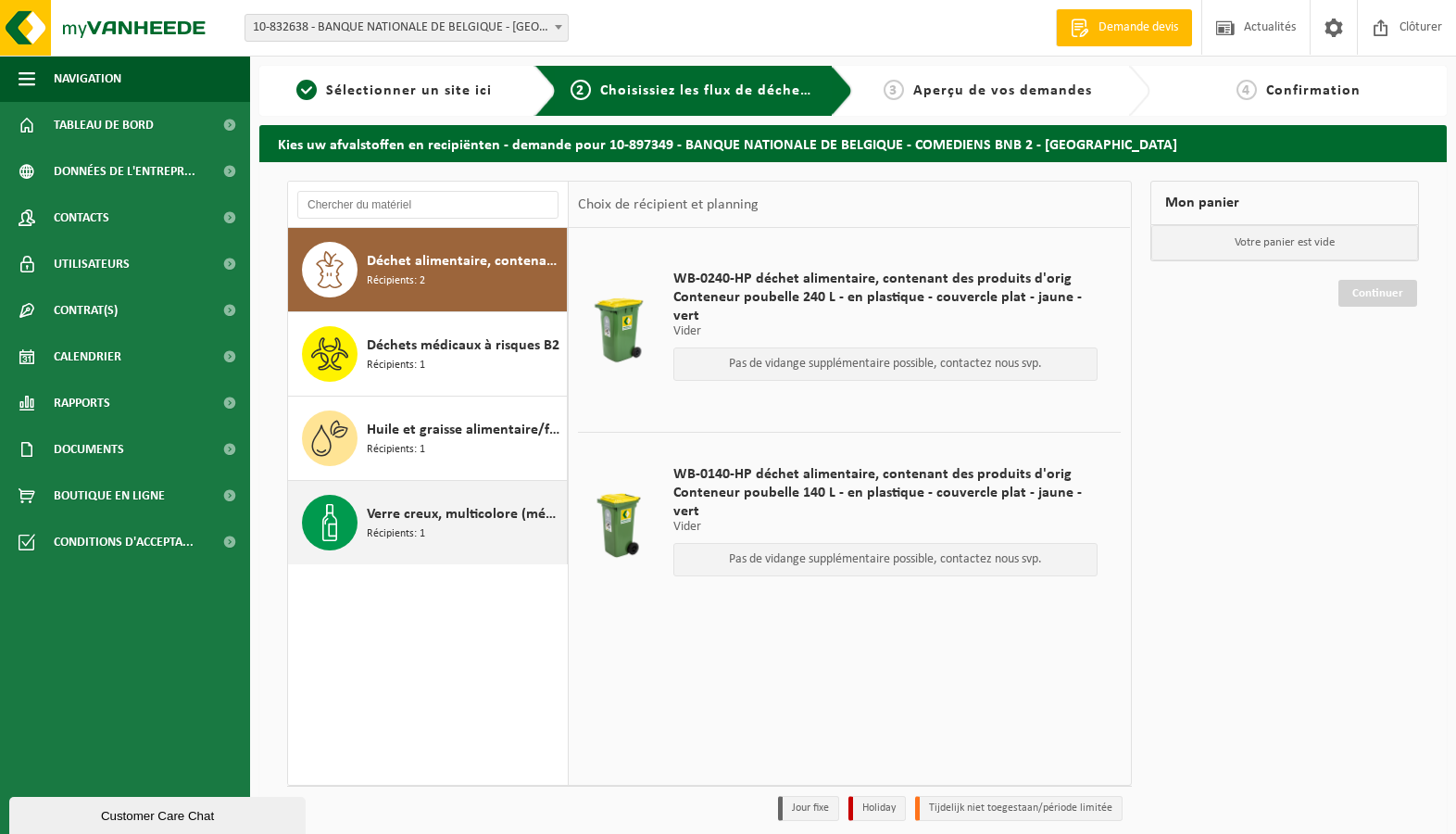
click at [452, 524] on span "Verre creux, multicolore (ménager)" at bounding box center [465, 513] width 196 height 22
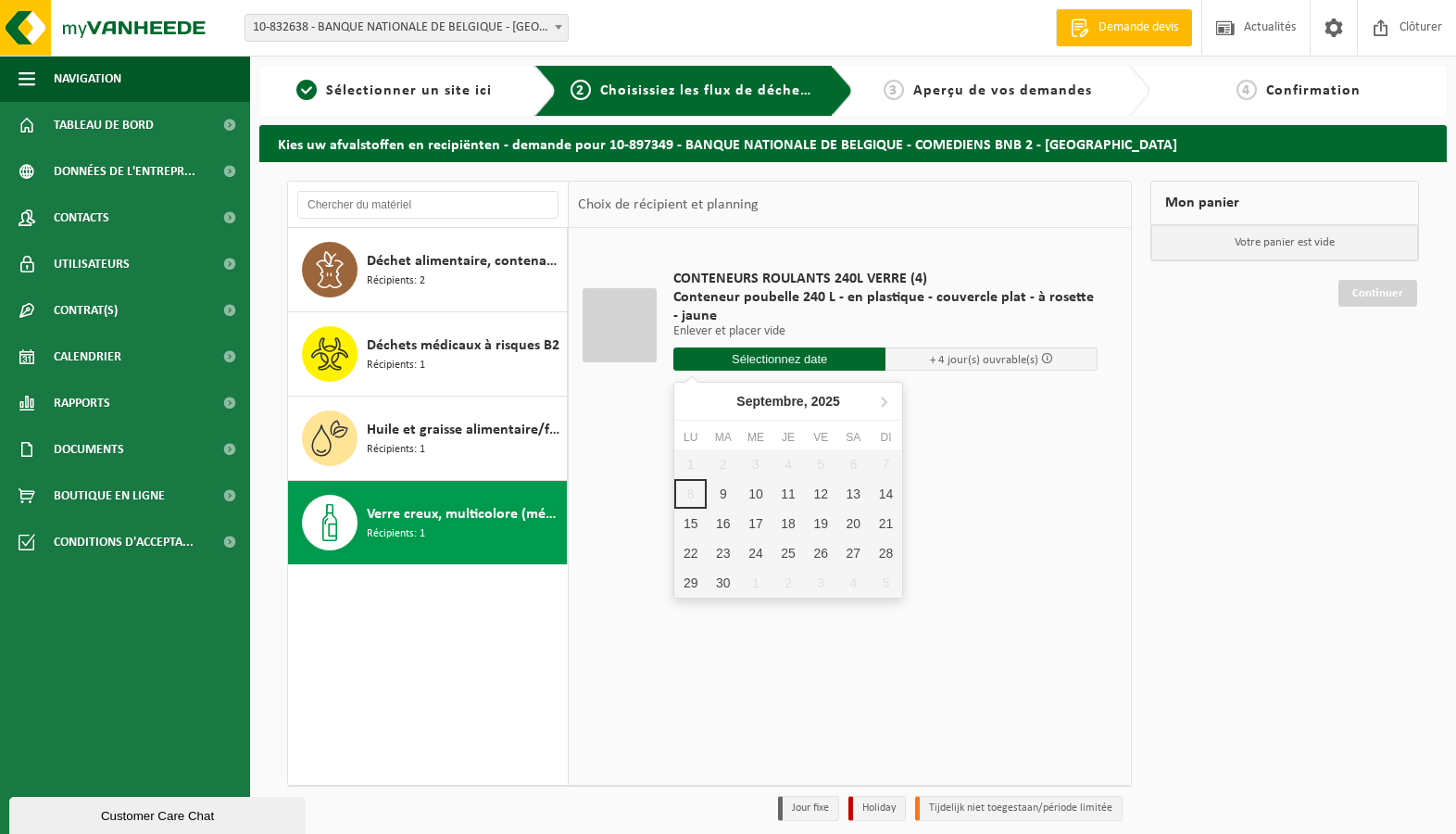
click at [818, 353] on input "text" at bounding box center [779, 360] width 212 height 23
click at [728, 494] on div "9" at bounding box center [722, 494] width 32 height 29
type input "à partir de 2025-09-09"
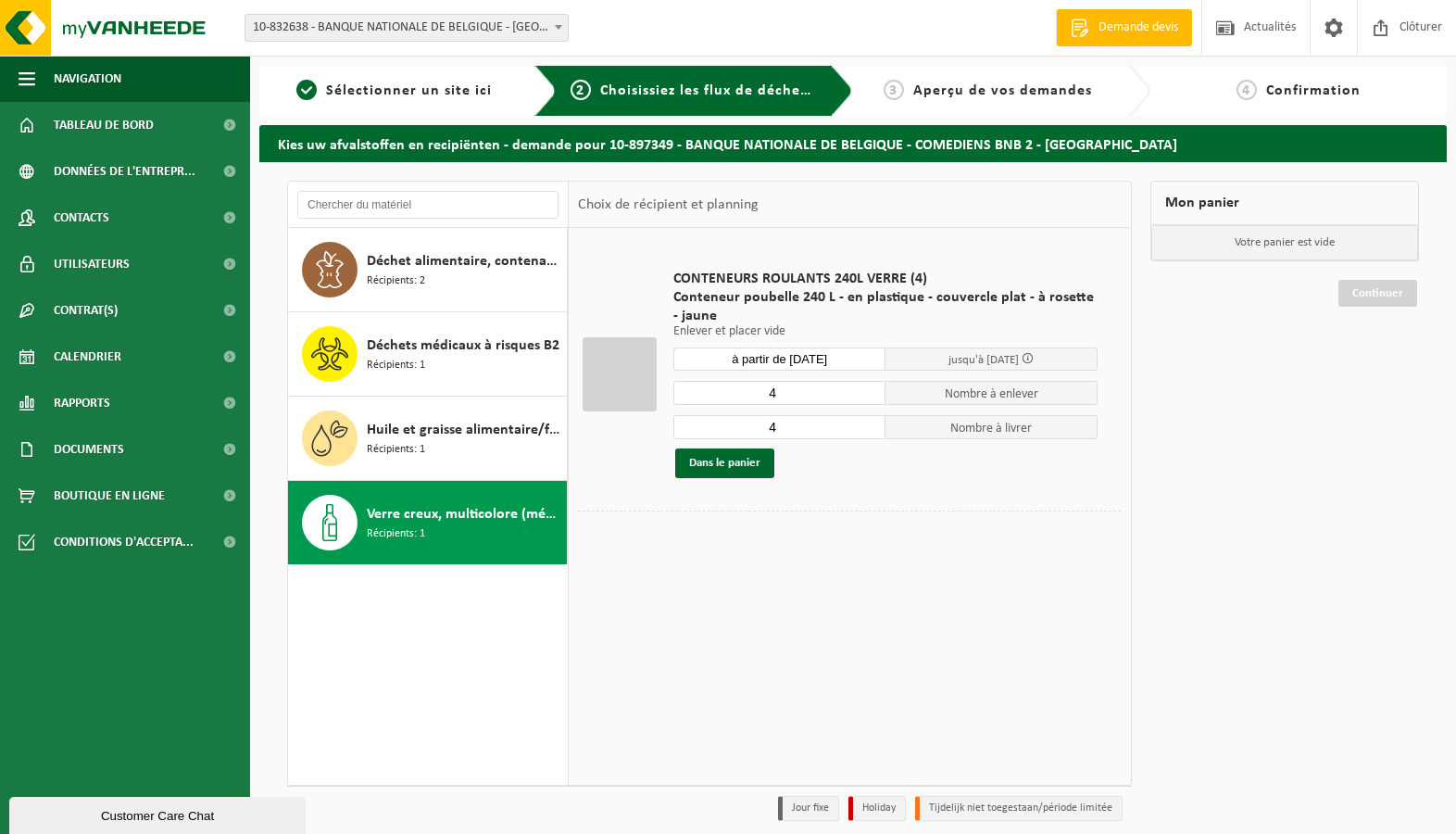
click at [871, 400] on input "4" at bounding box center [779, 393] width 212 height 24
click at [870, 397] on input "3" at bounding box center [779, 393] width 212 height 24
type input "2"
click at [870, 397] on input "2" at bounding box center [779, 393] width 212 height 24
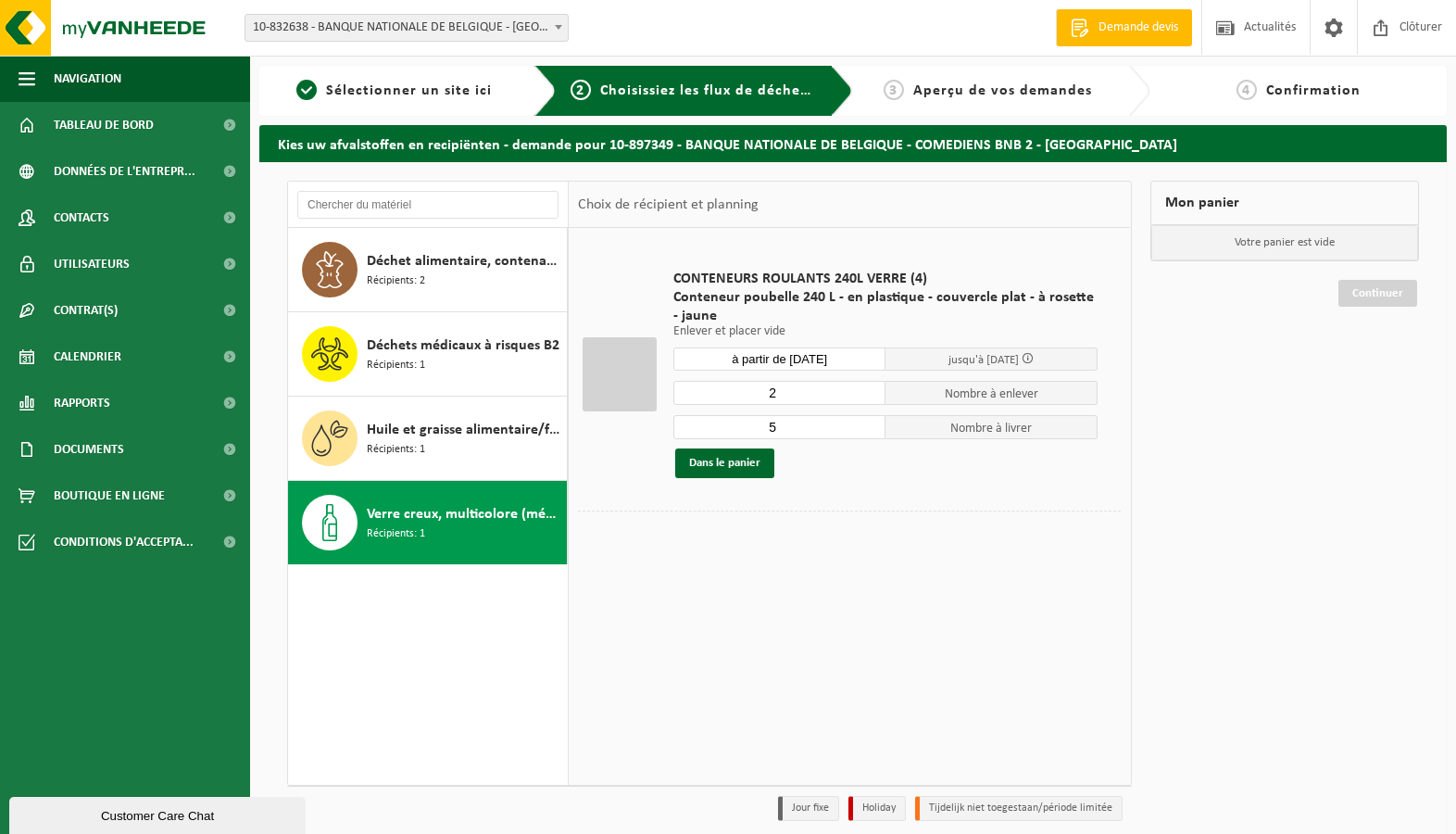
click at [872, 422] on input "5" at bounding box center [779, 427] width 212 height 24
type input "4"
click at [874, 432] on input "4" at bounding box center [779, 427] width 212 height 24
click at [852, 538] on td at bounding box center [848, 529] width 542 height 38
click at [760, 465] on button "Dans le panier" at bounding box center [725, 463] width 99 height 29
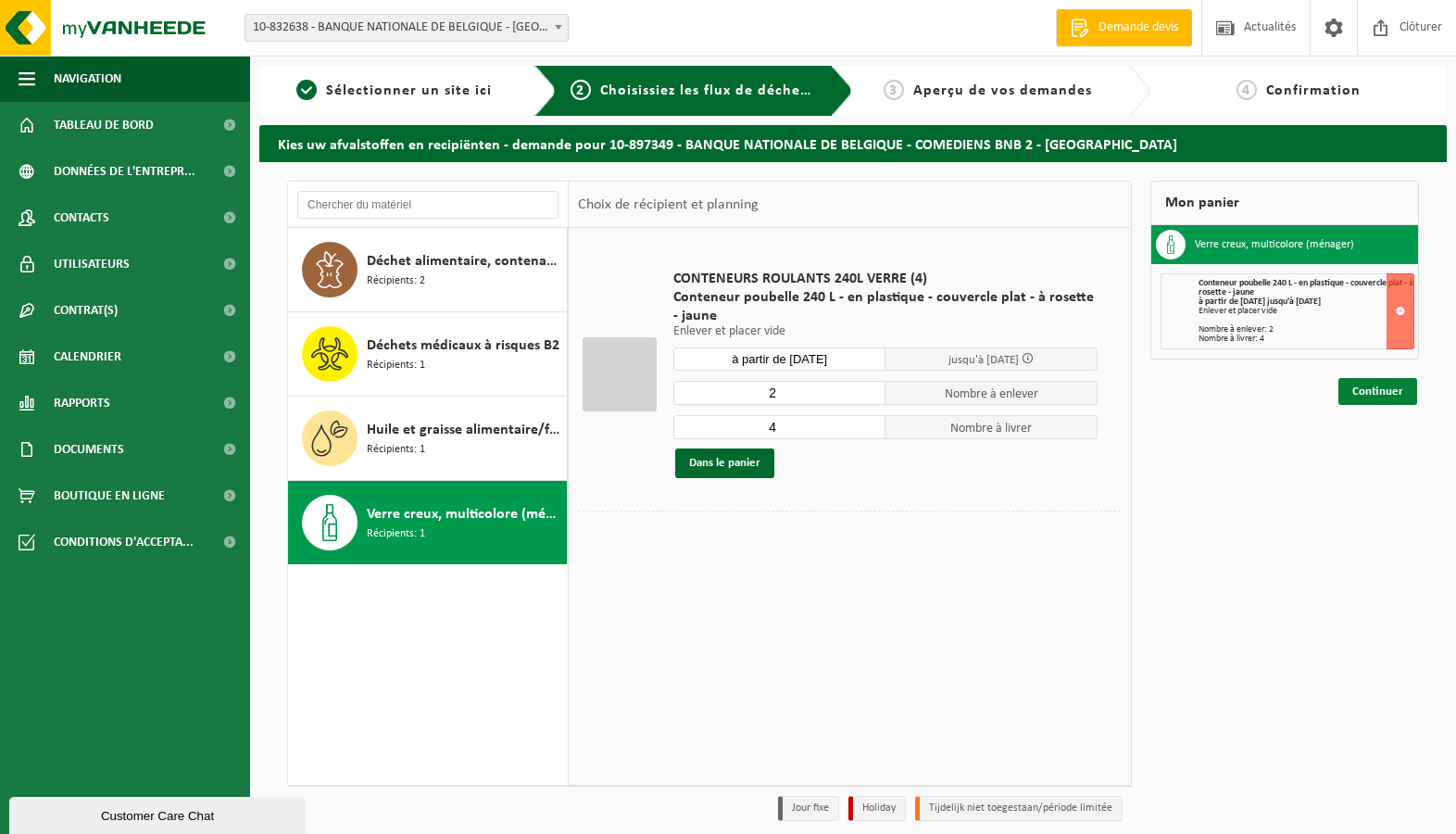
click at [1373, 392] on link "Continuer" at bounding box center [1377, 392] width 79 height 27
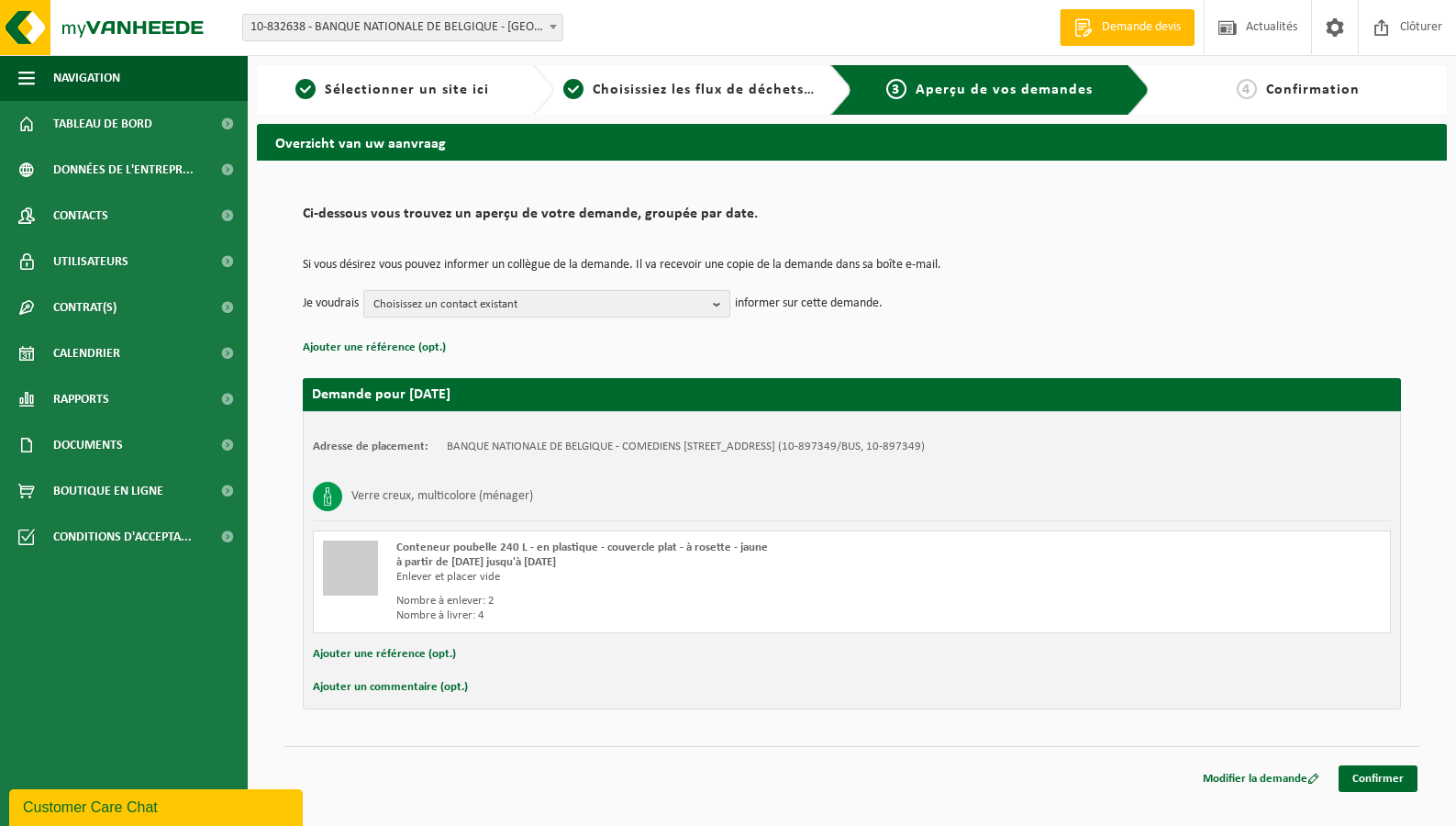
click at [602, 313] on span "Choisissez un contact existant" at bounding box center [539, 304] width 332 height 28
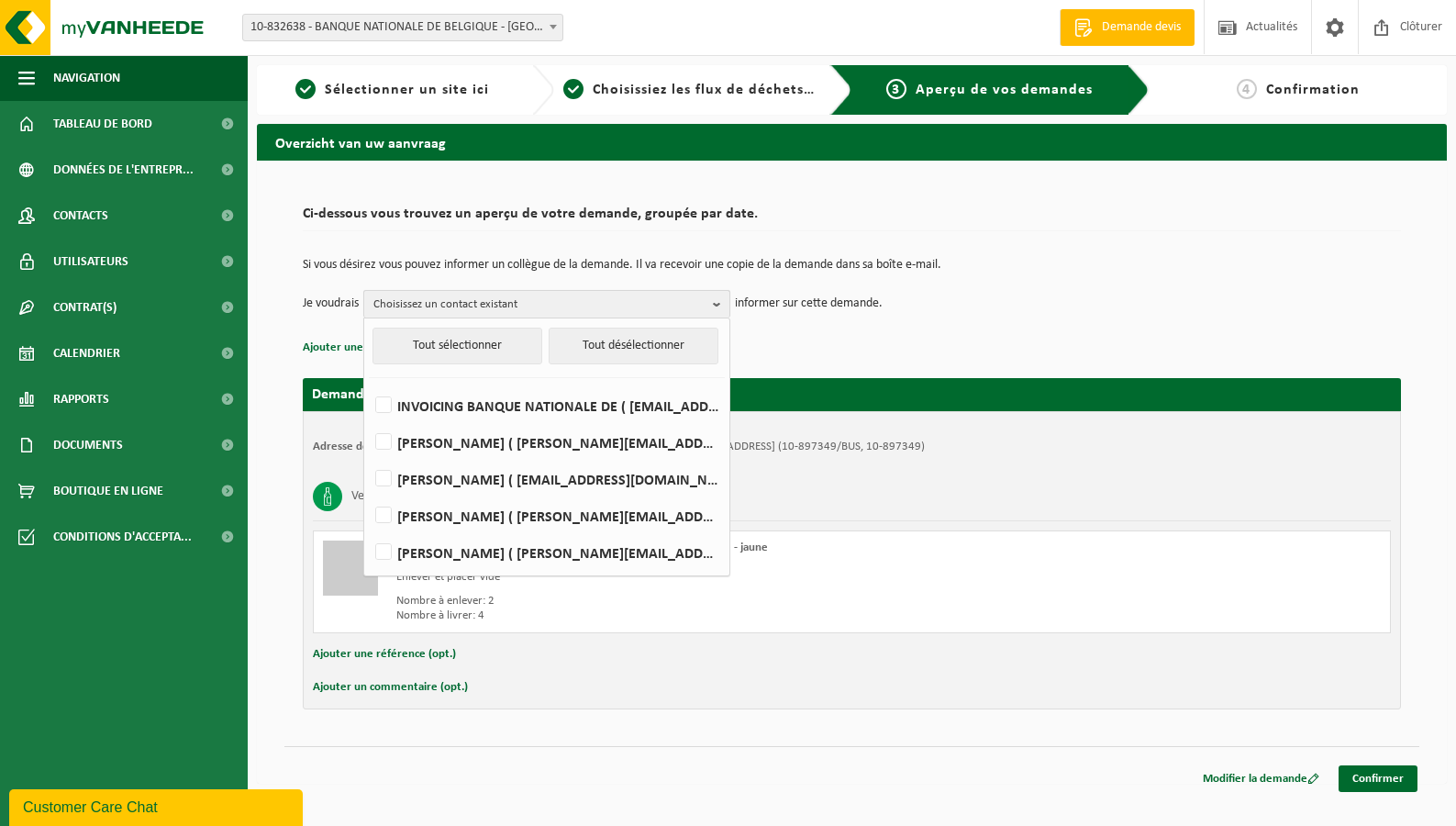
click at [600, 307] on span "Choisissez un contact existant" at bounding box center [539, 304] width 332 height 28
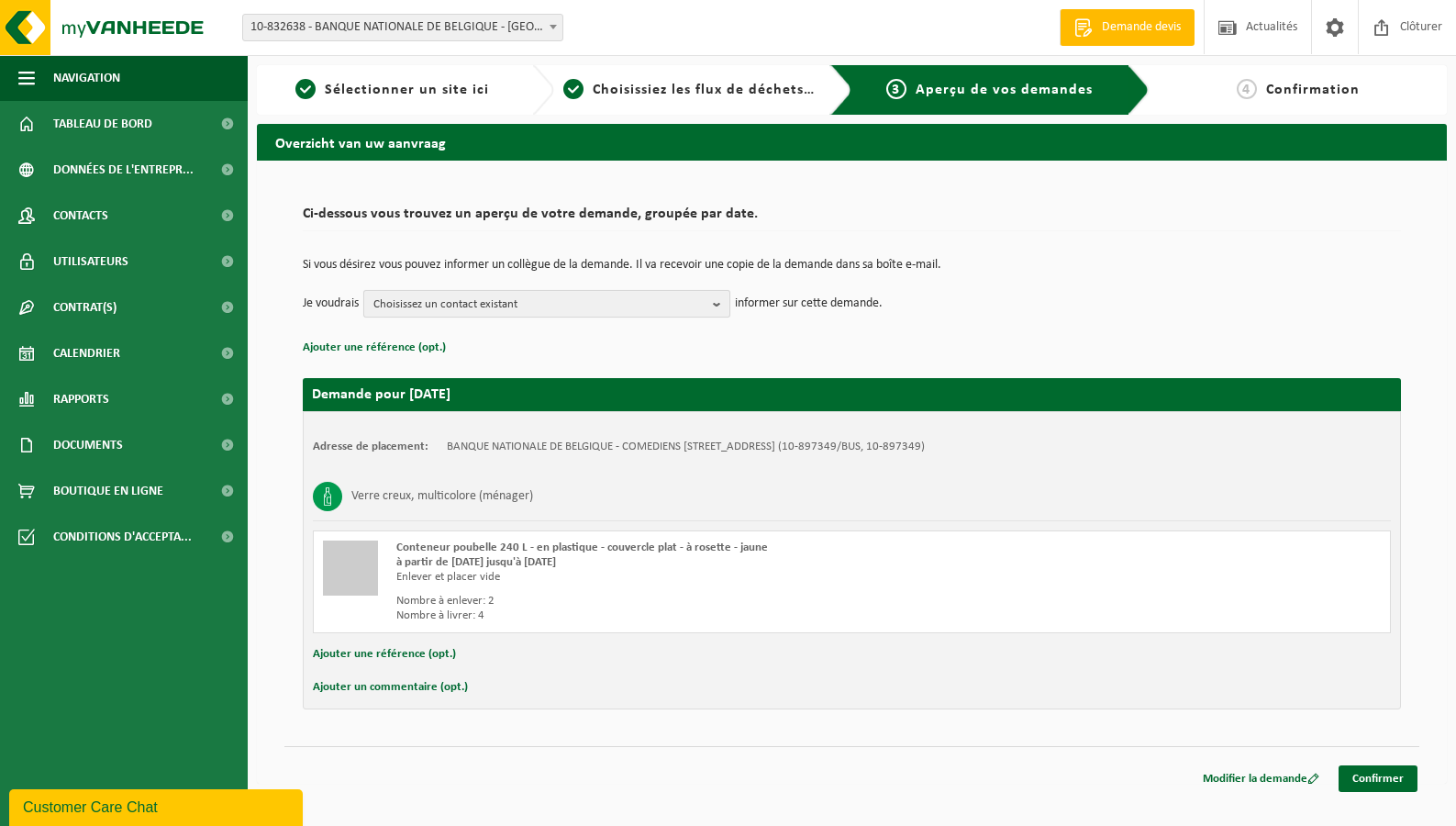
click at [600, 307] on span "Choisissez un contact existant" at bounding box center [539, 304] width 332 height 28
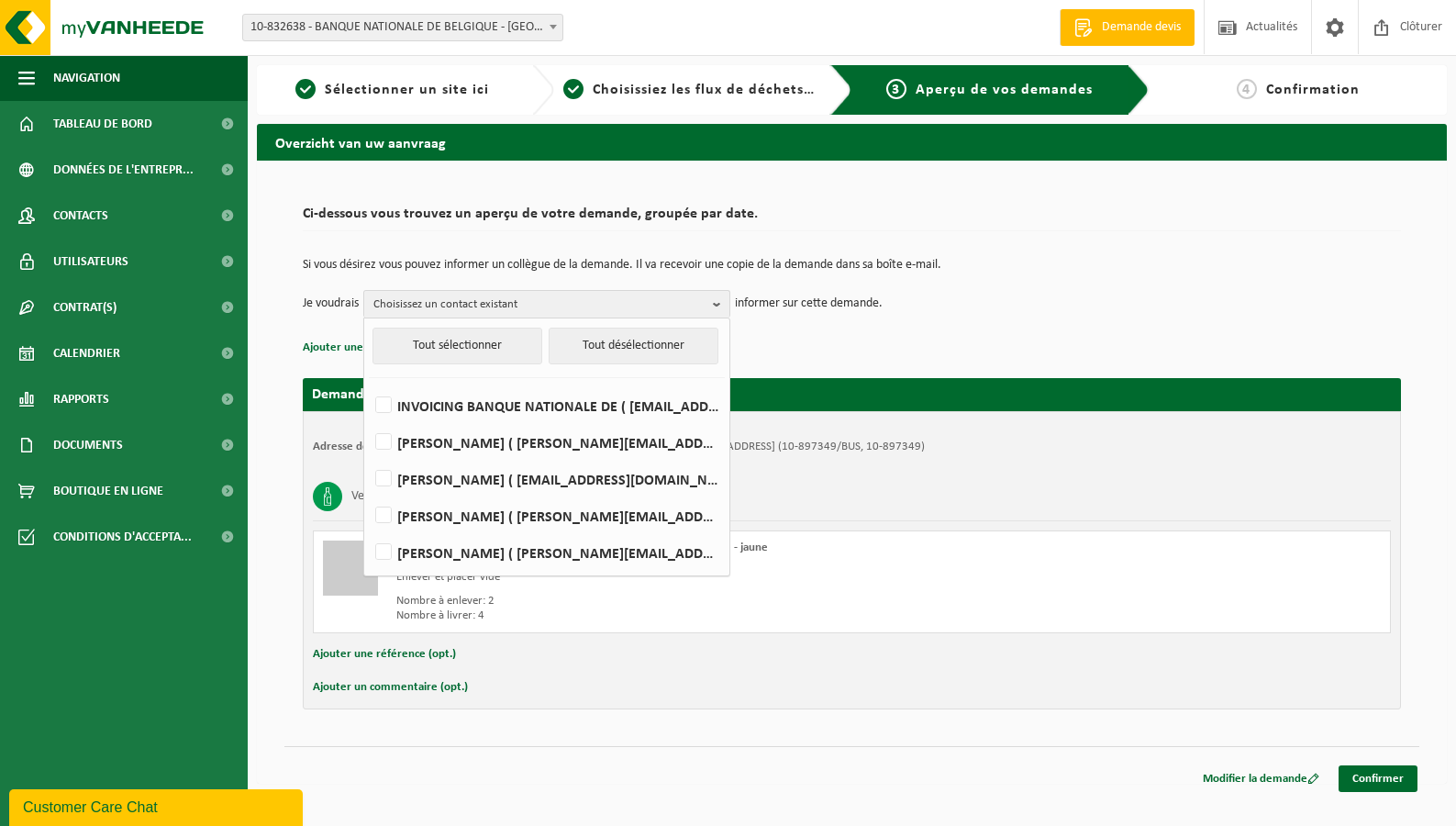
click at [884, 485] on div "Verre creux, multicolore (ménager)" at bounding box center [851, 496] width 1078 height 47
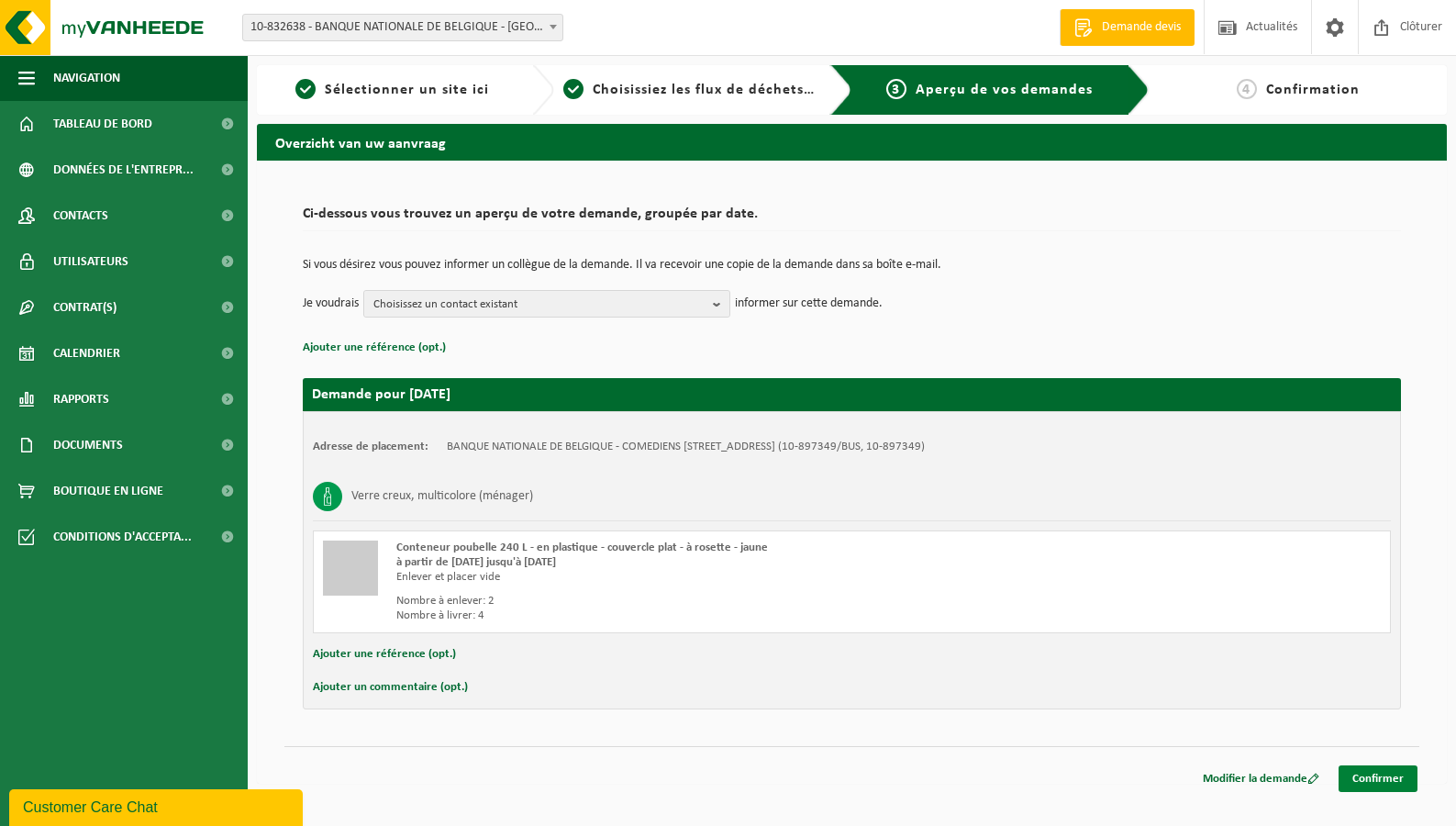
click at [1390, 773] on link "Confirmer" at bounding box center [1378, 779] width 79 height 27
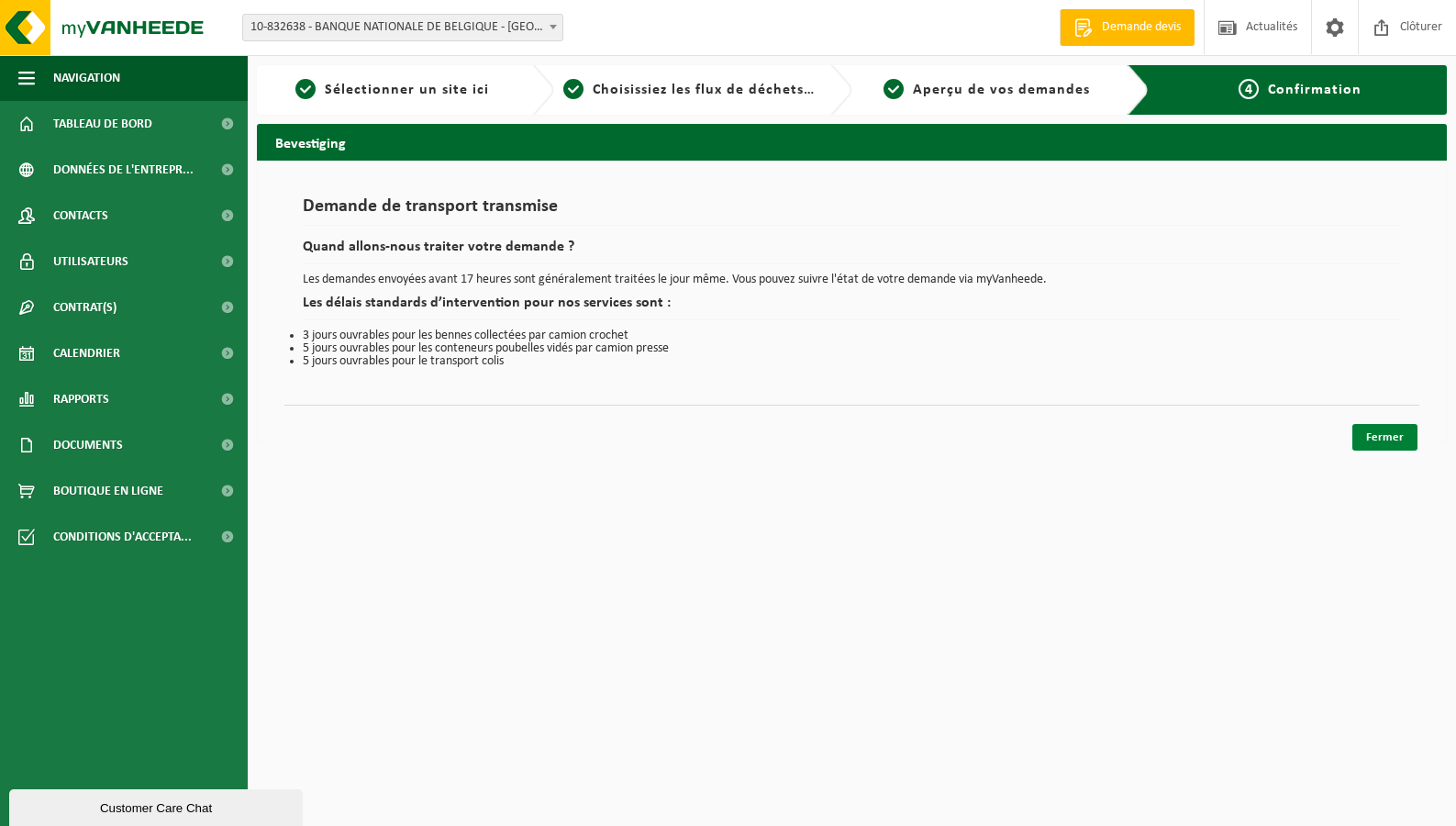
click at [1388, 438] on link "Fermer" at bounding box center [1385, 437] width 66 height 27
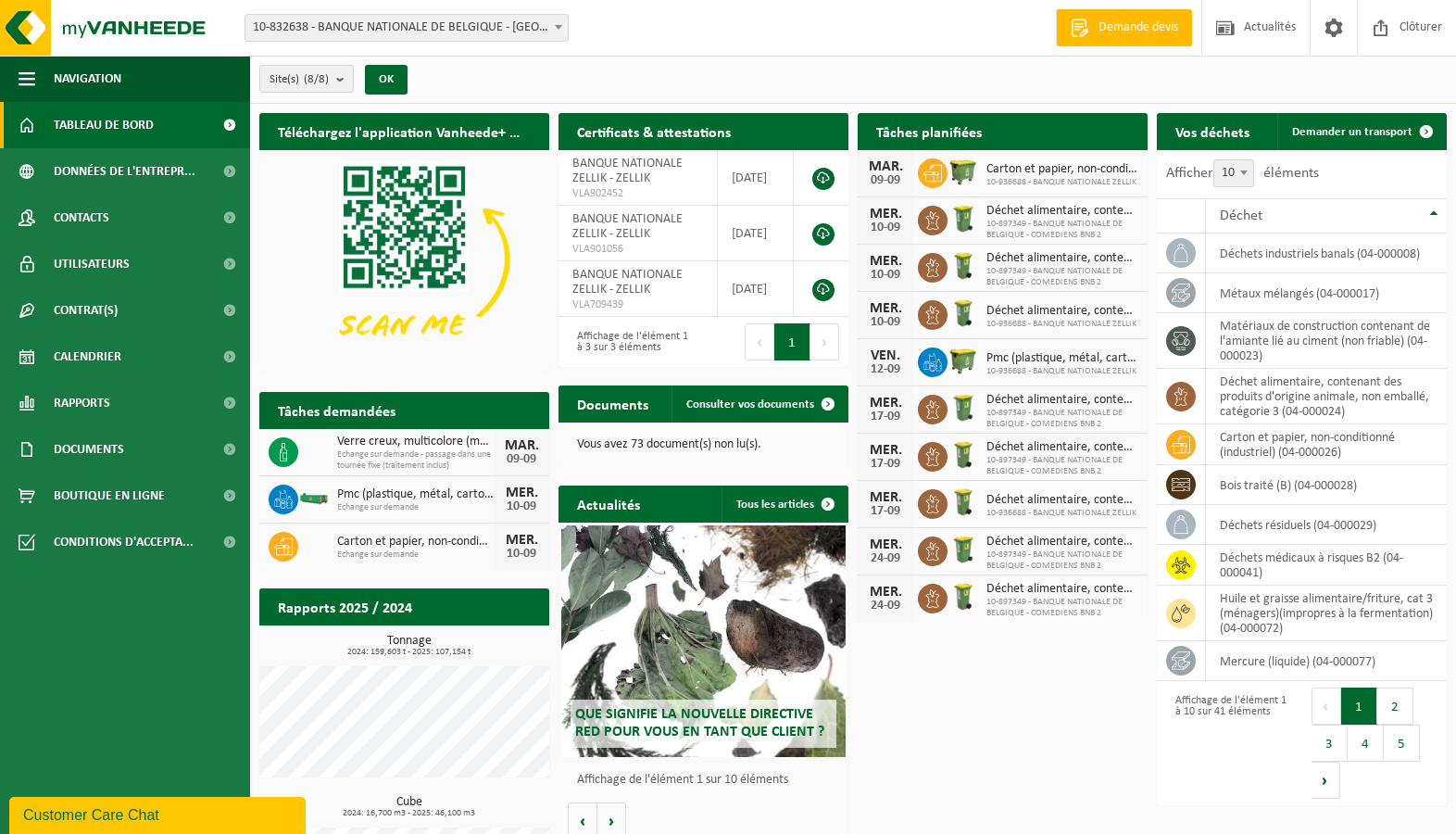
click at [861, 61] on div "Site(s) (8/8) Tout sélectionner Tout désélectionner Sélectionner les actifs BAN…" at bounding box center [853, 79] width 1206 height 48
